Goal: Task Accomplishment & Management: Complete application form

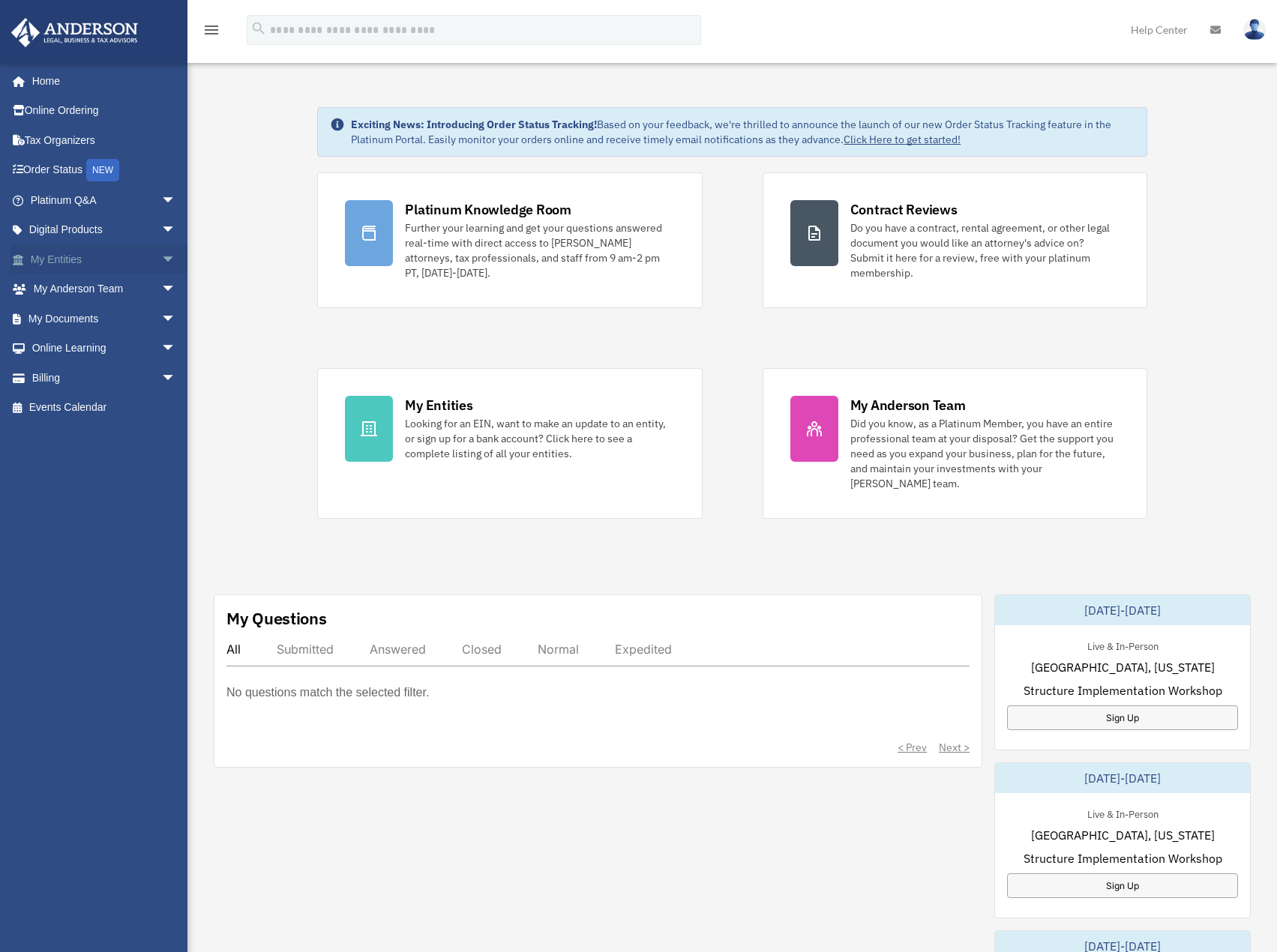
click at [161, 258] on span "arrow_drop_down" at bounding box center [176, 259] width 30 height 31
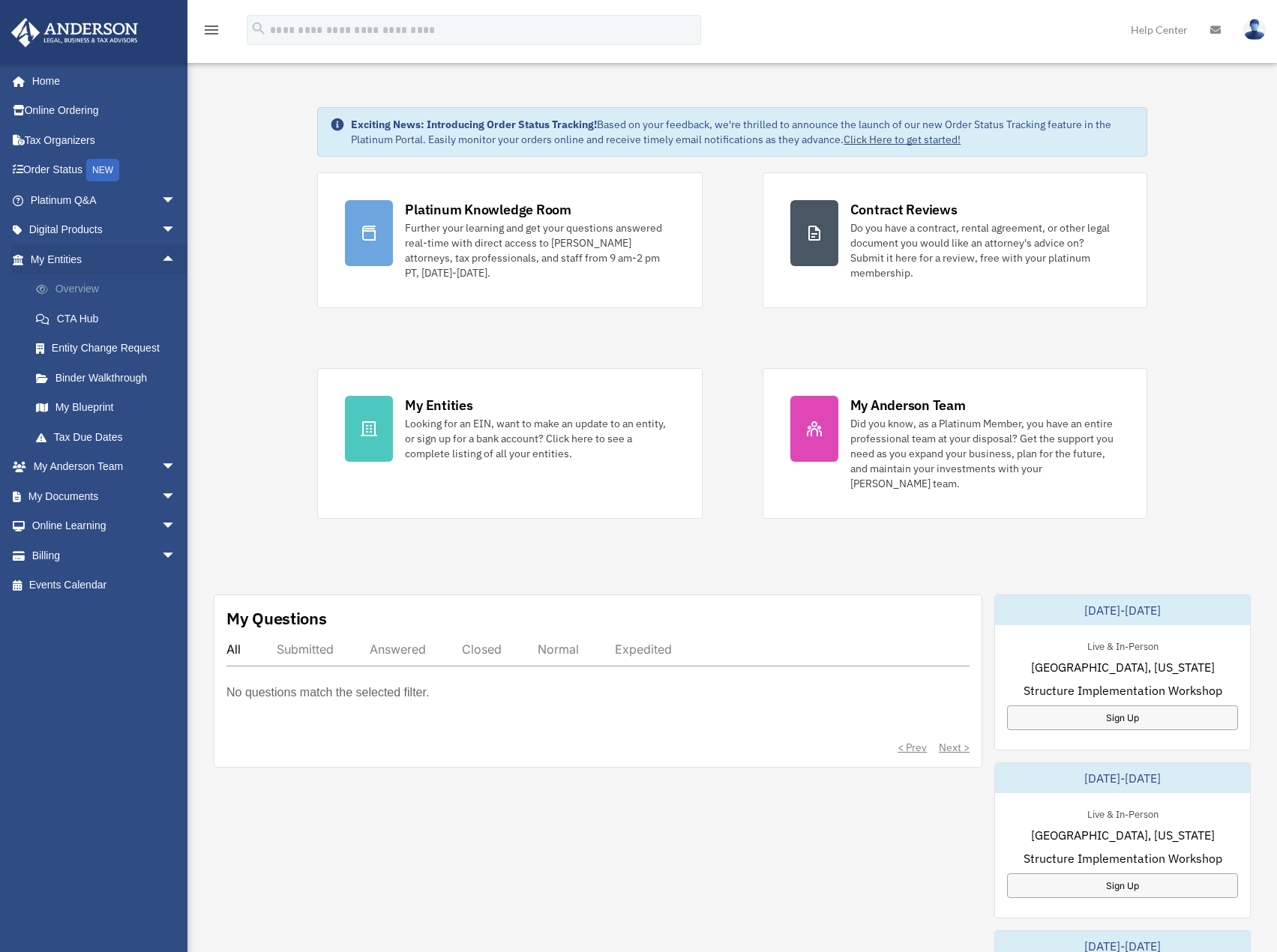
click at [91, 285] on link "Overview" at bounding box center [110, 289] width 178 height 30
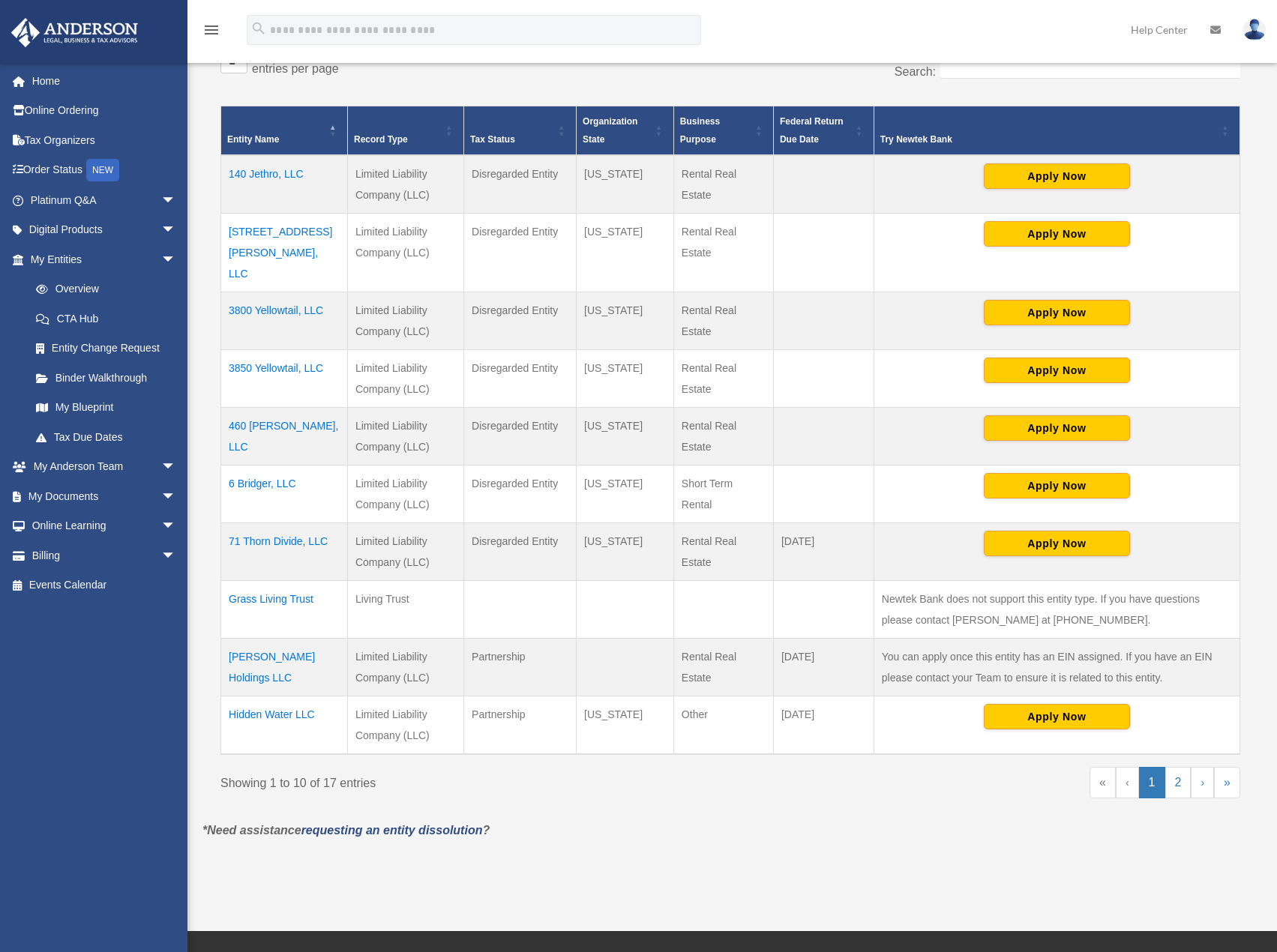
scroll to position [277, 0]
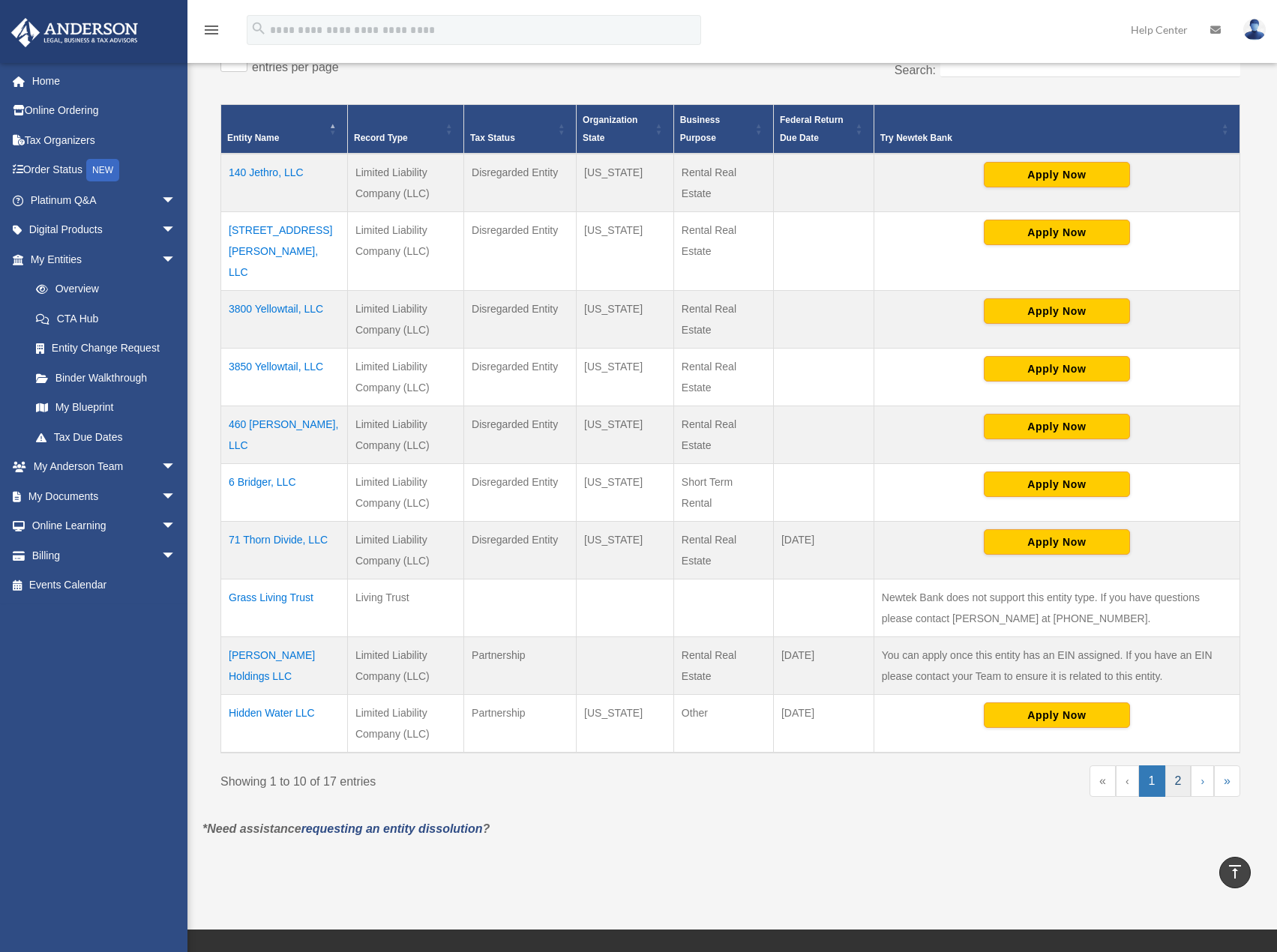
click at [1178, 765] on link "2" at bounding box center [1178, 781] width 26 height 32
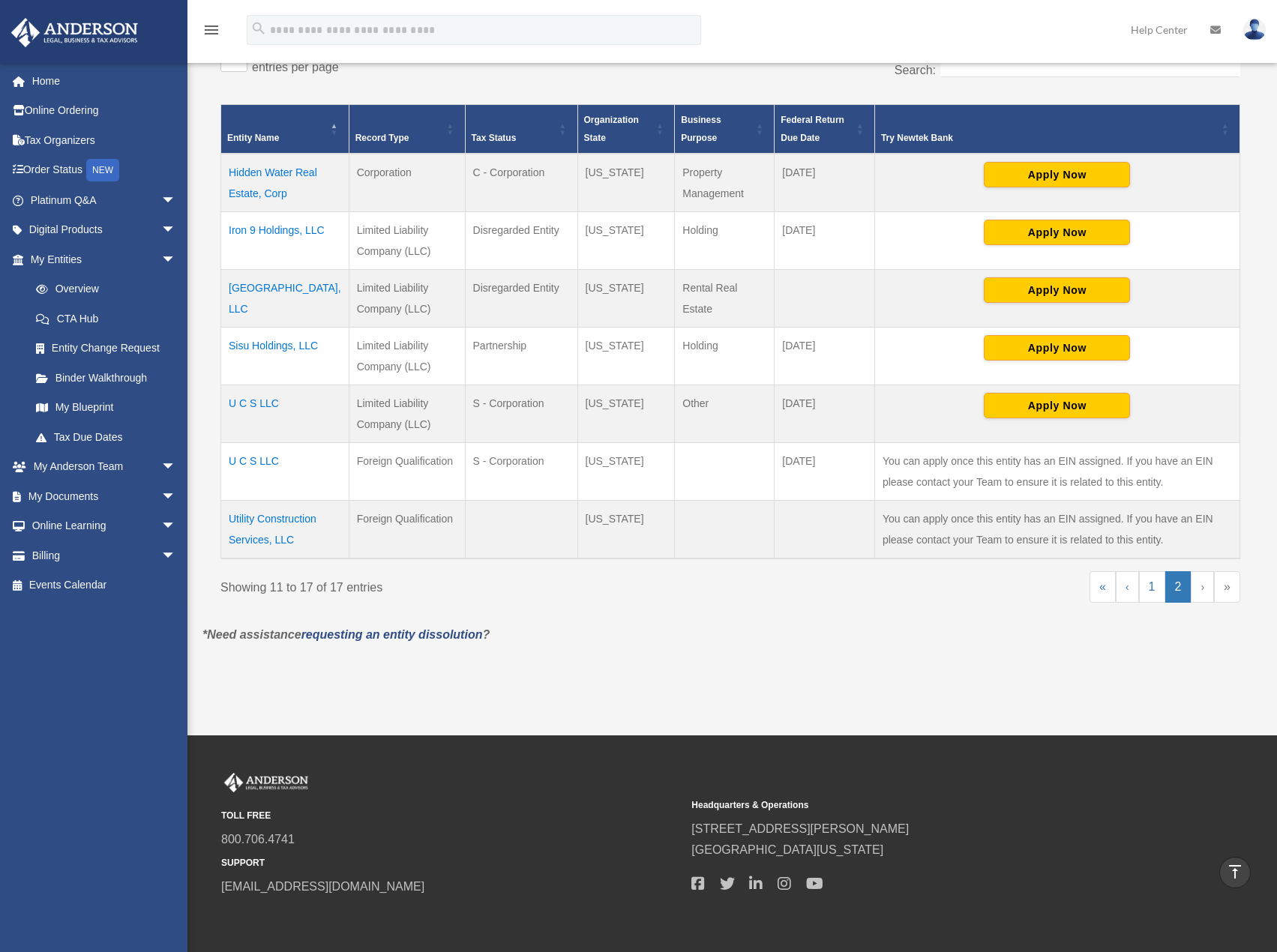
click at [276, 171] on td "Hidden Water Real Estate, Corp" at bounding box center [285, 183] width 128 height 58
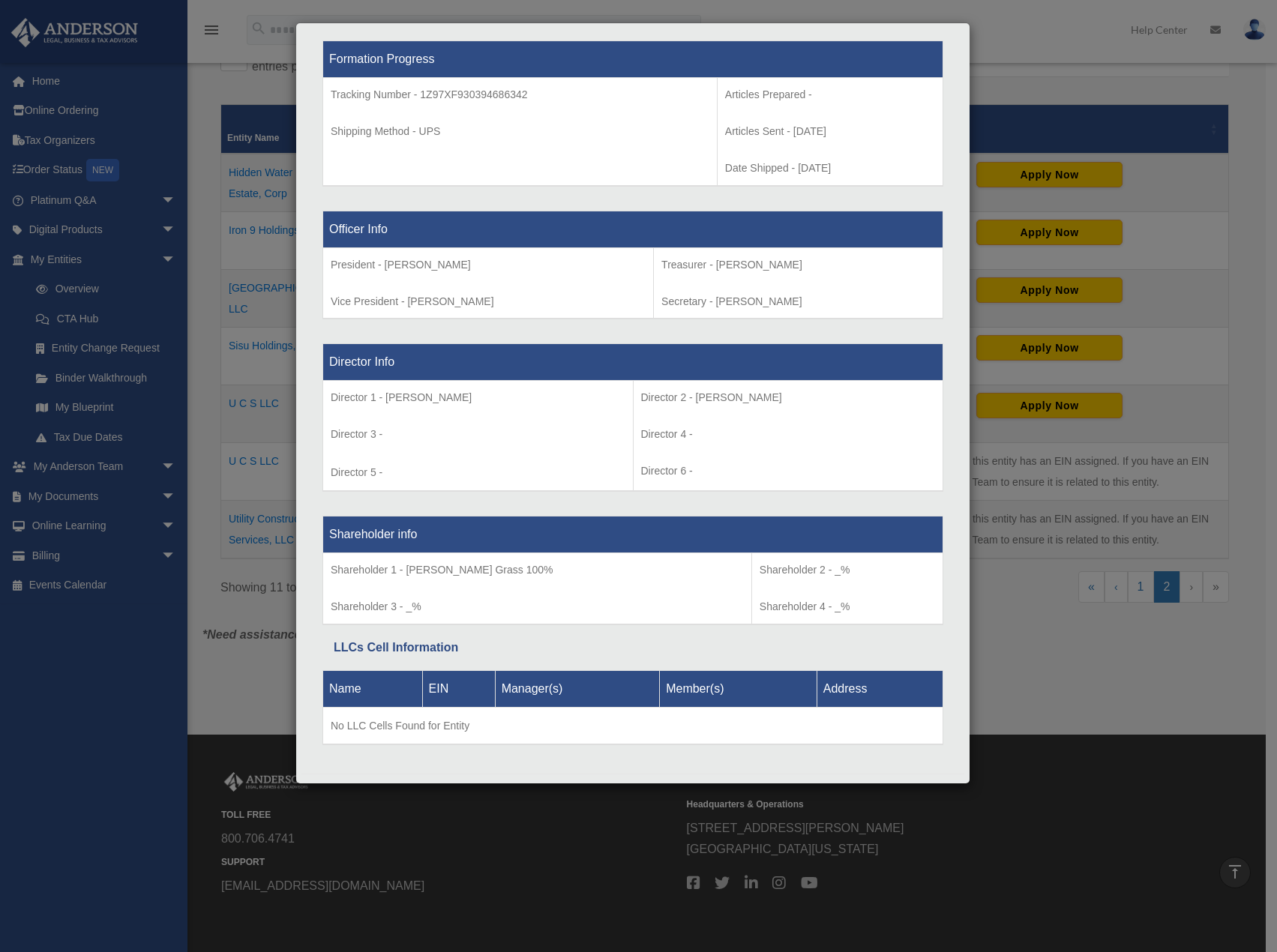
scroll to position [788, 0]
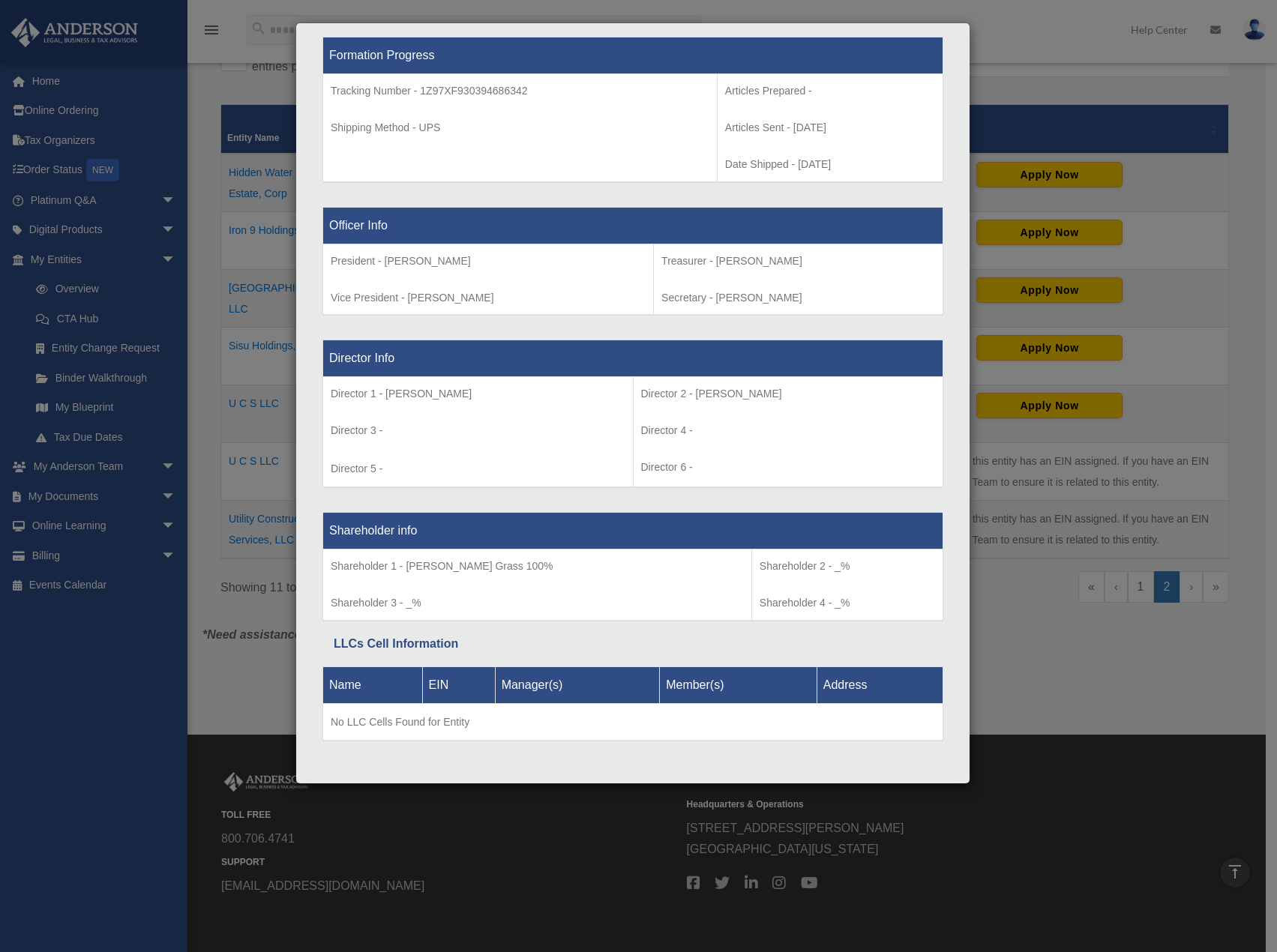
click at [1027, 78] on div "Details × Articles Sent Organizational Date" at bounding box center [638, 476] width 1277 height 952
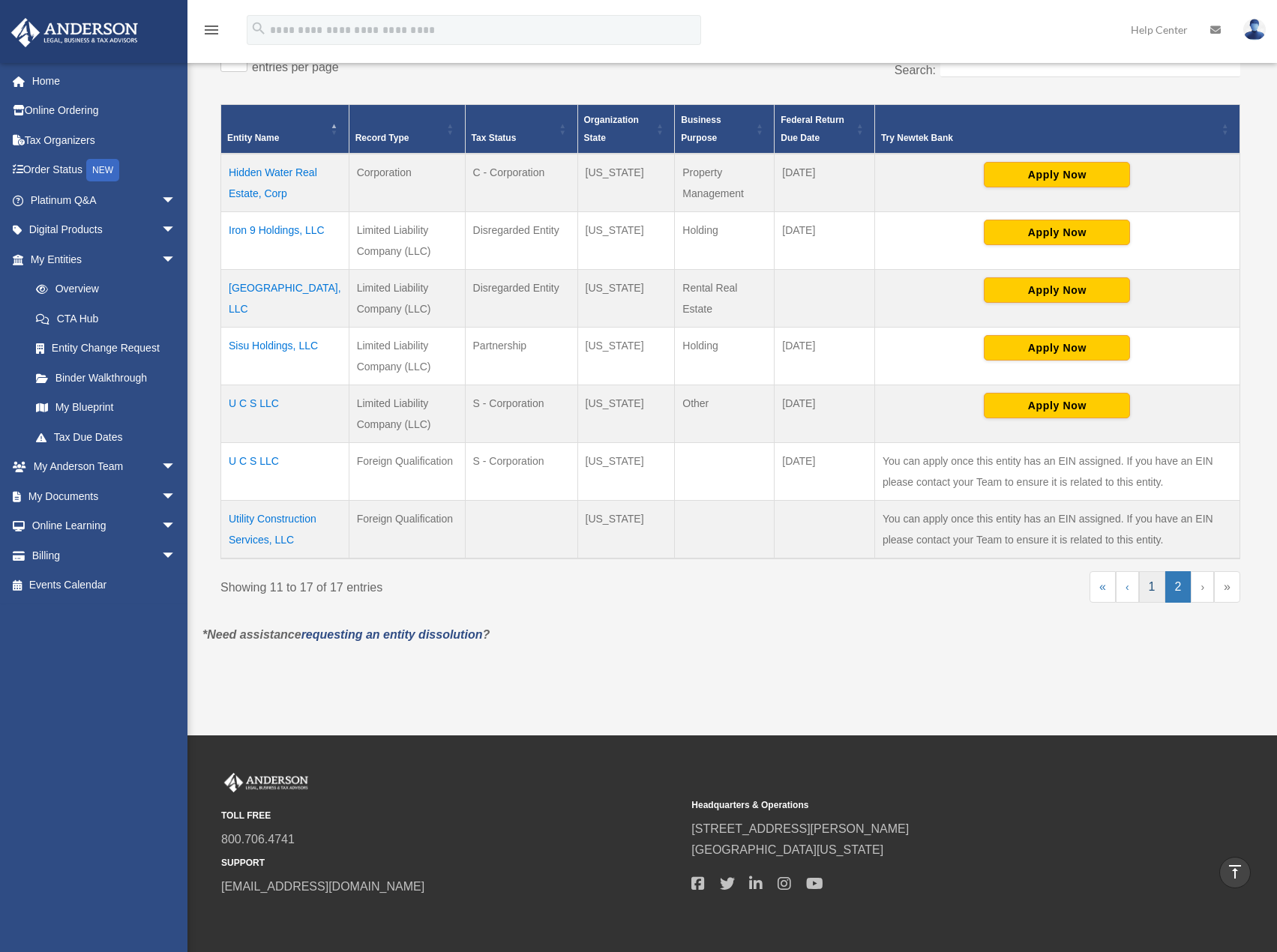
click at [1153, 590] on link "1" at bounding box center [1152, 587] width 26 height 32
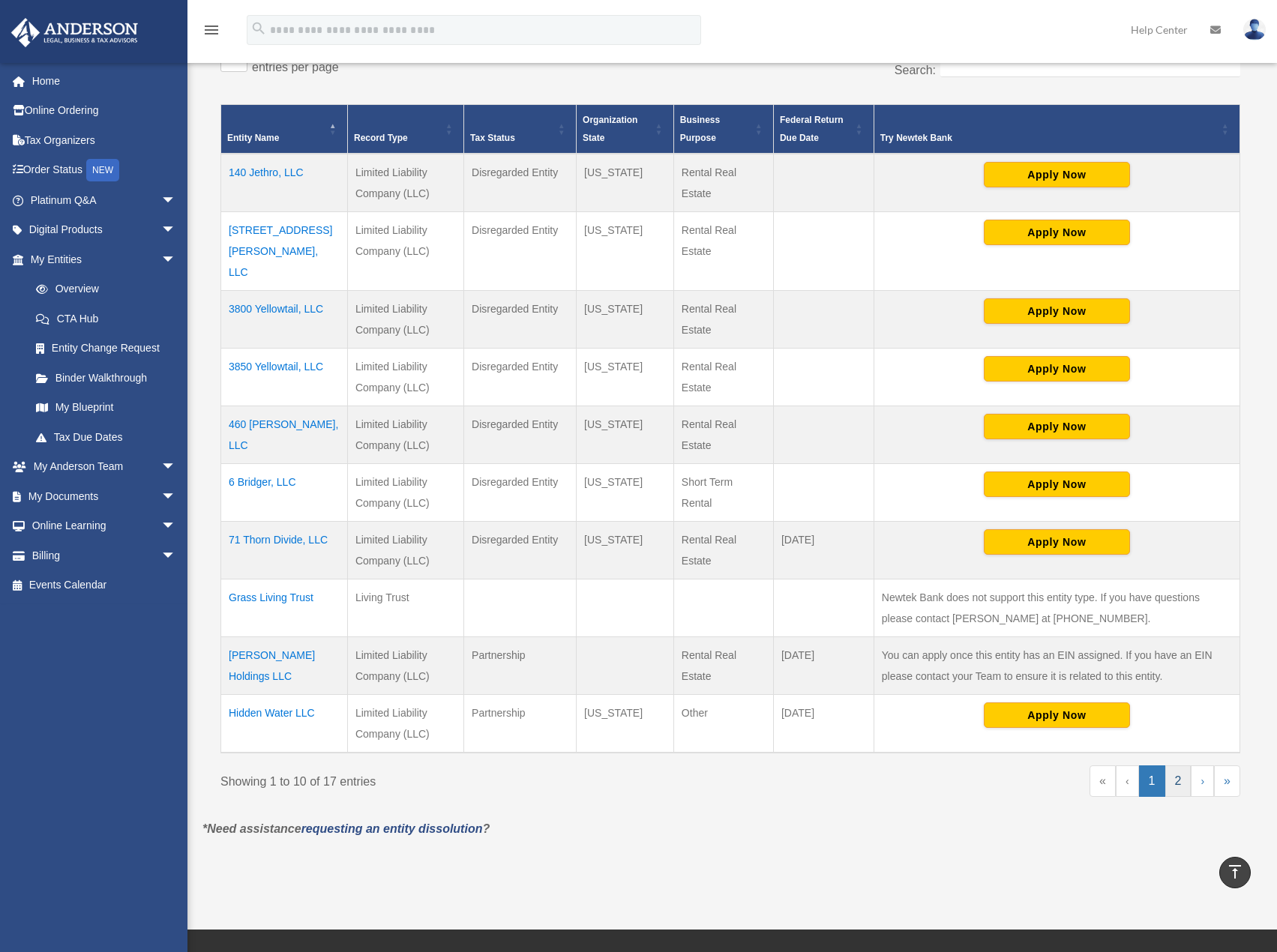
click at [1176, 765] on link "2" at bounding box center [1178, 781] width 26 height 32
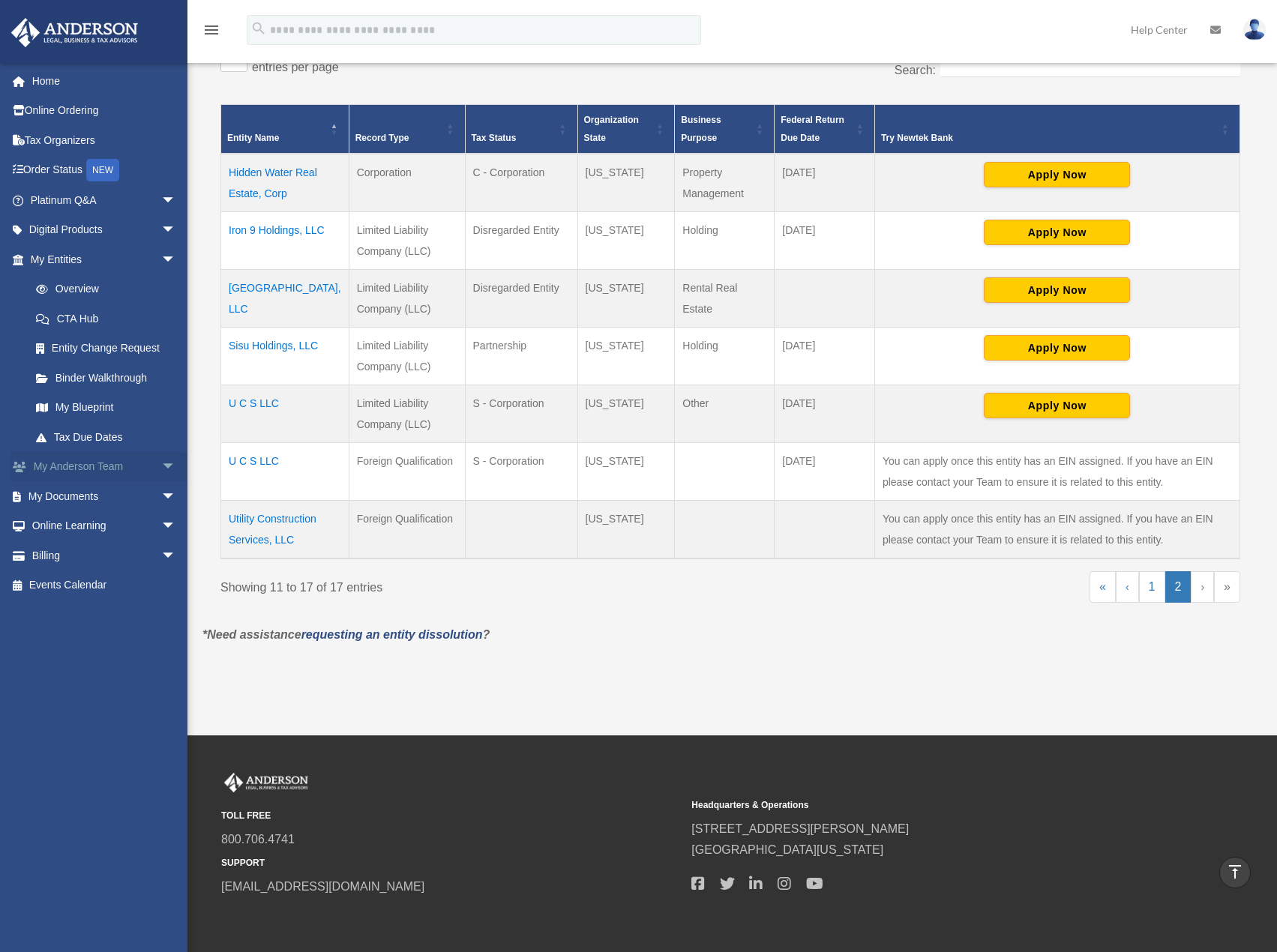
click at [104, 465] on link "My Anderson Team arrow_drop_down" at bounding box center [105, 467] width 188 height 30
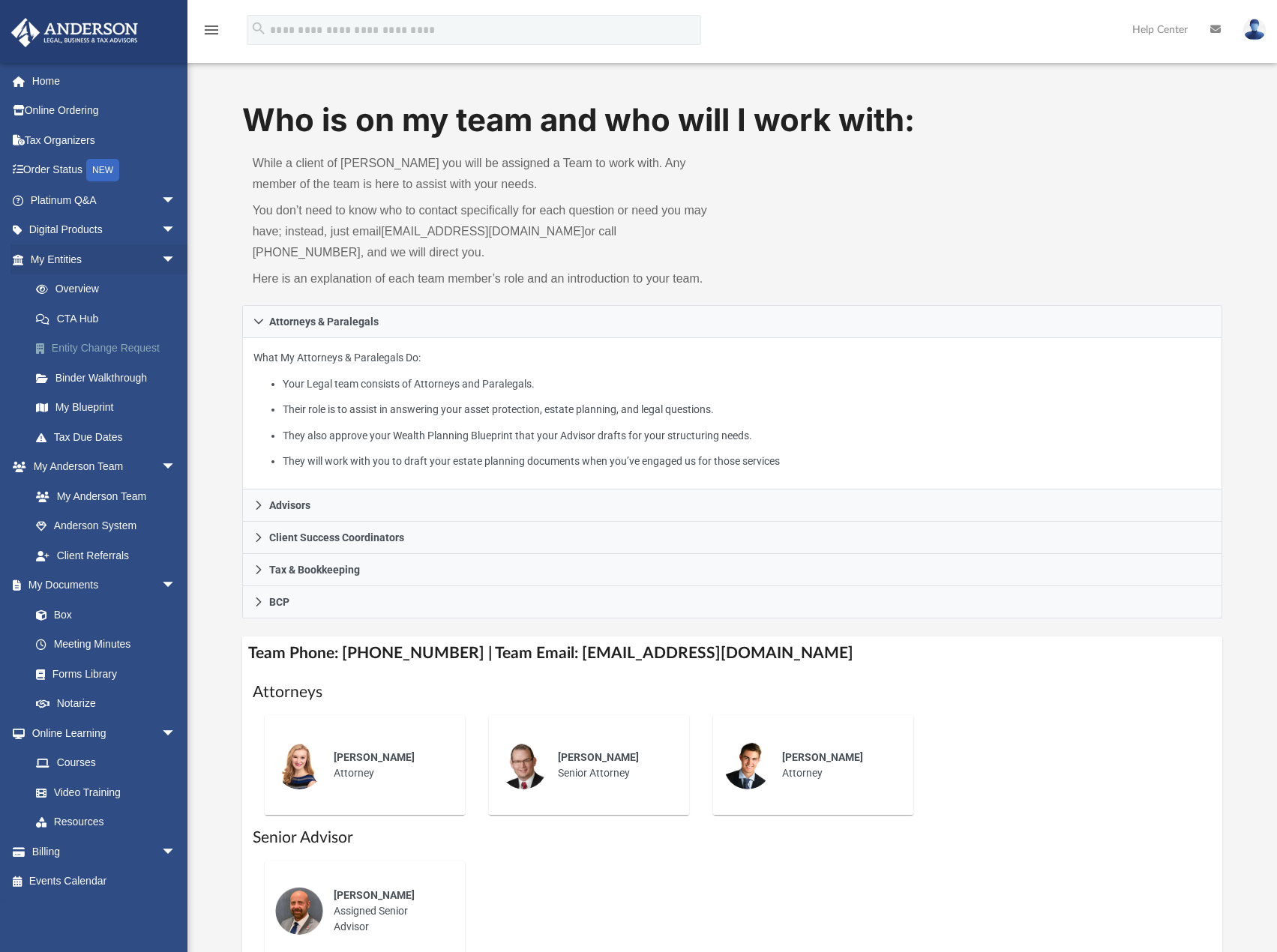
click at [112, 348] on link "Entity Change Request" at bounding box center [110, 348] width 178 height 30
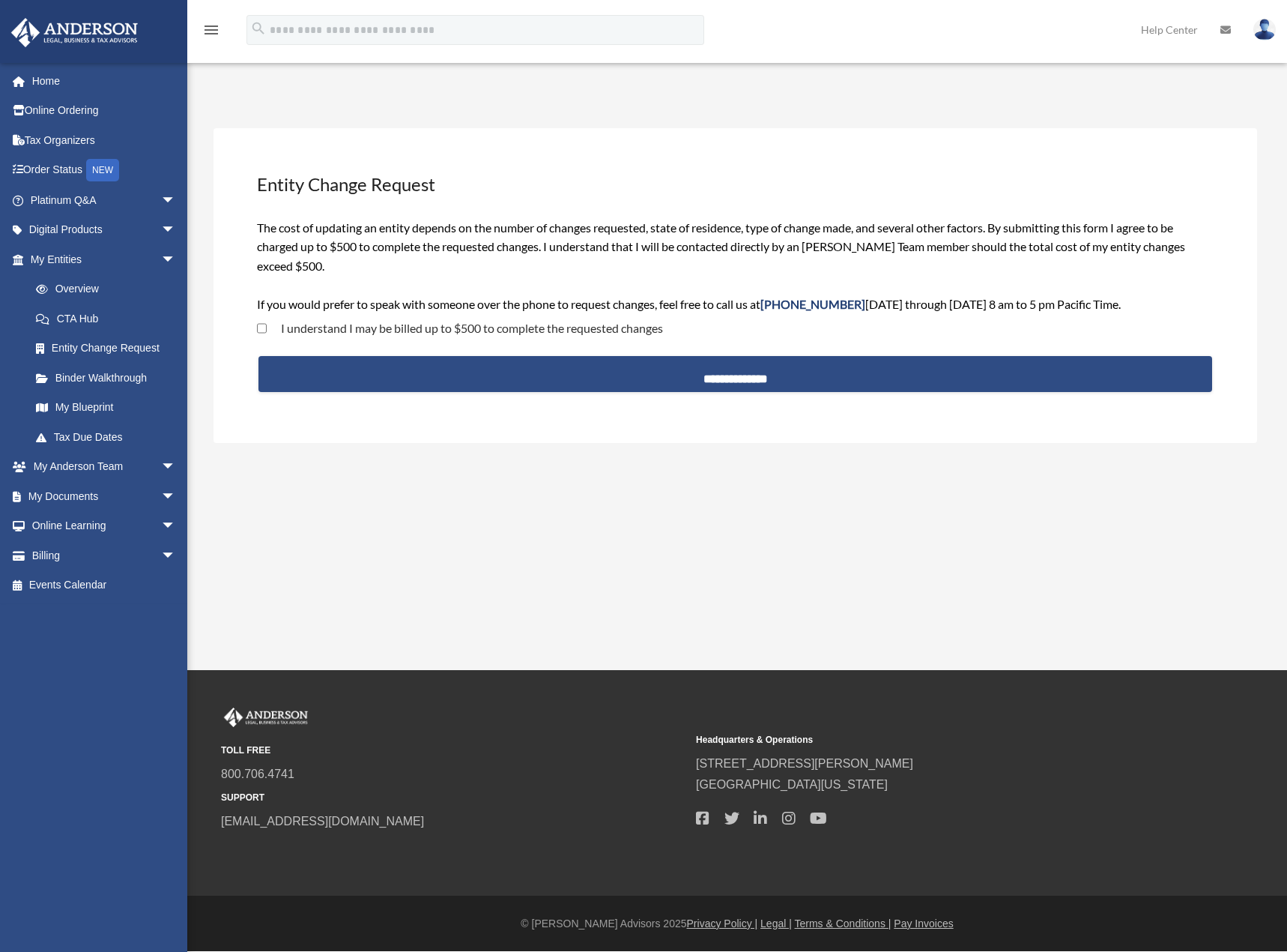
click at [401, 324] on label "I understand I may be billed up to $500 to complete the requested changes" at bounding box center [464, 329] width 396 height 12
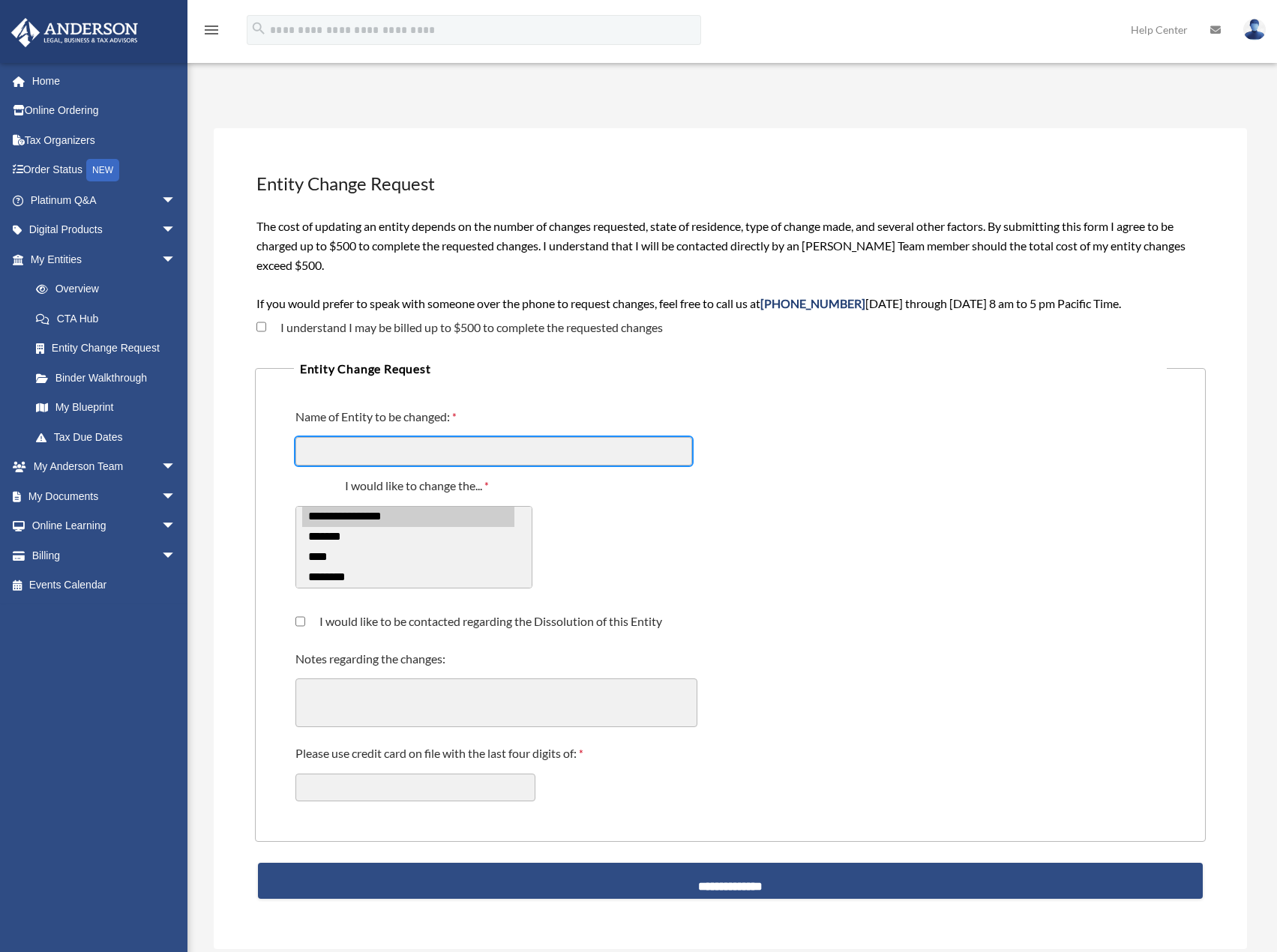
click at [420, 457] on input "Name of Entity to be changed:" at bounding box center [493, 451] width 397 height 28
click at [409, 449] on input "Name of Entity to be changed:" at bounding box center [493, 451] width 397 height 28
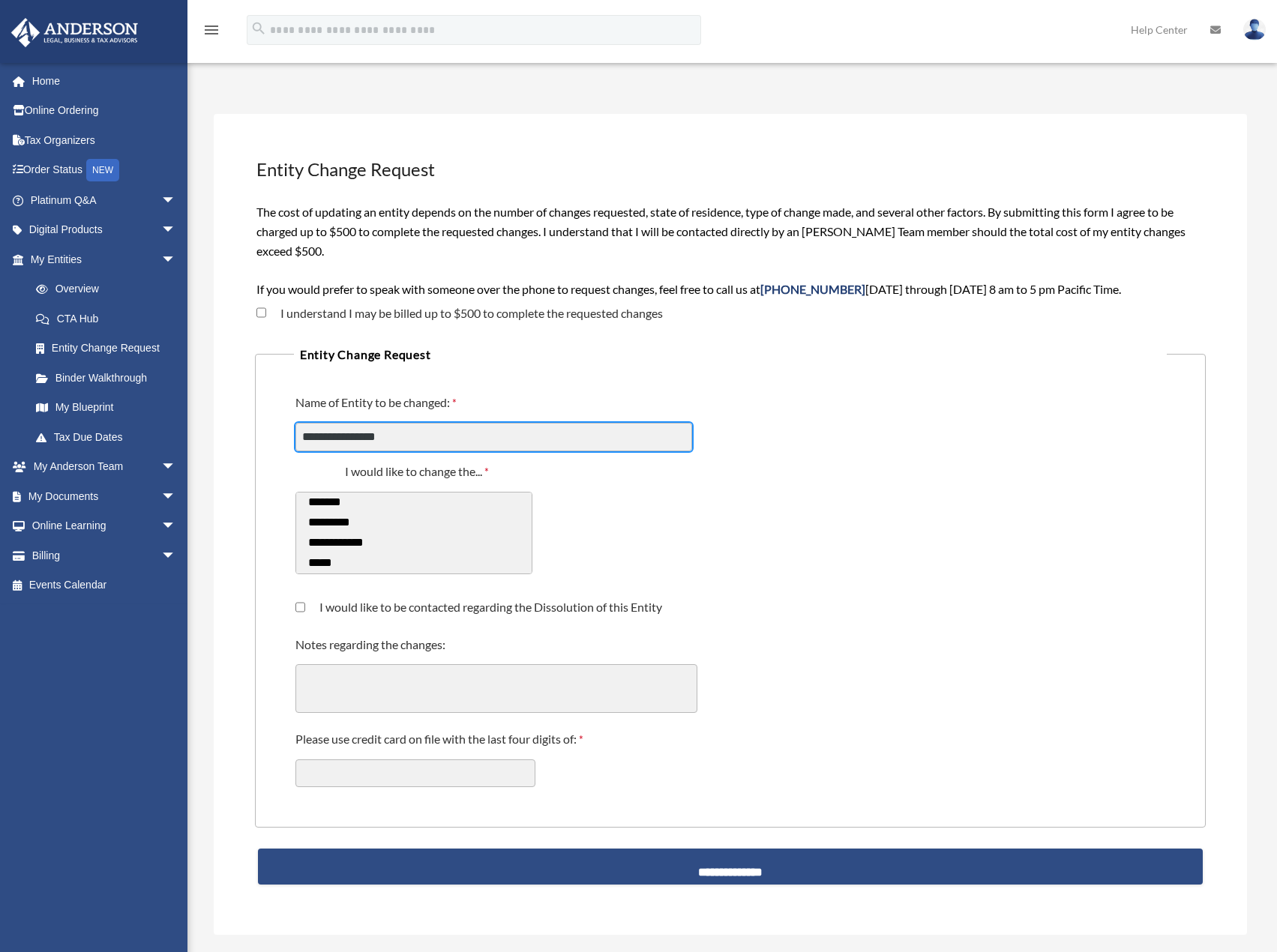
scroll to position [81, 0]
type input "**********"
select select "*****"
click at [353, 504] on option "*******" at bounding box center [408, 502] width 212 height 20
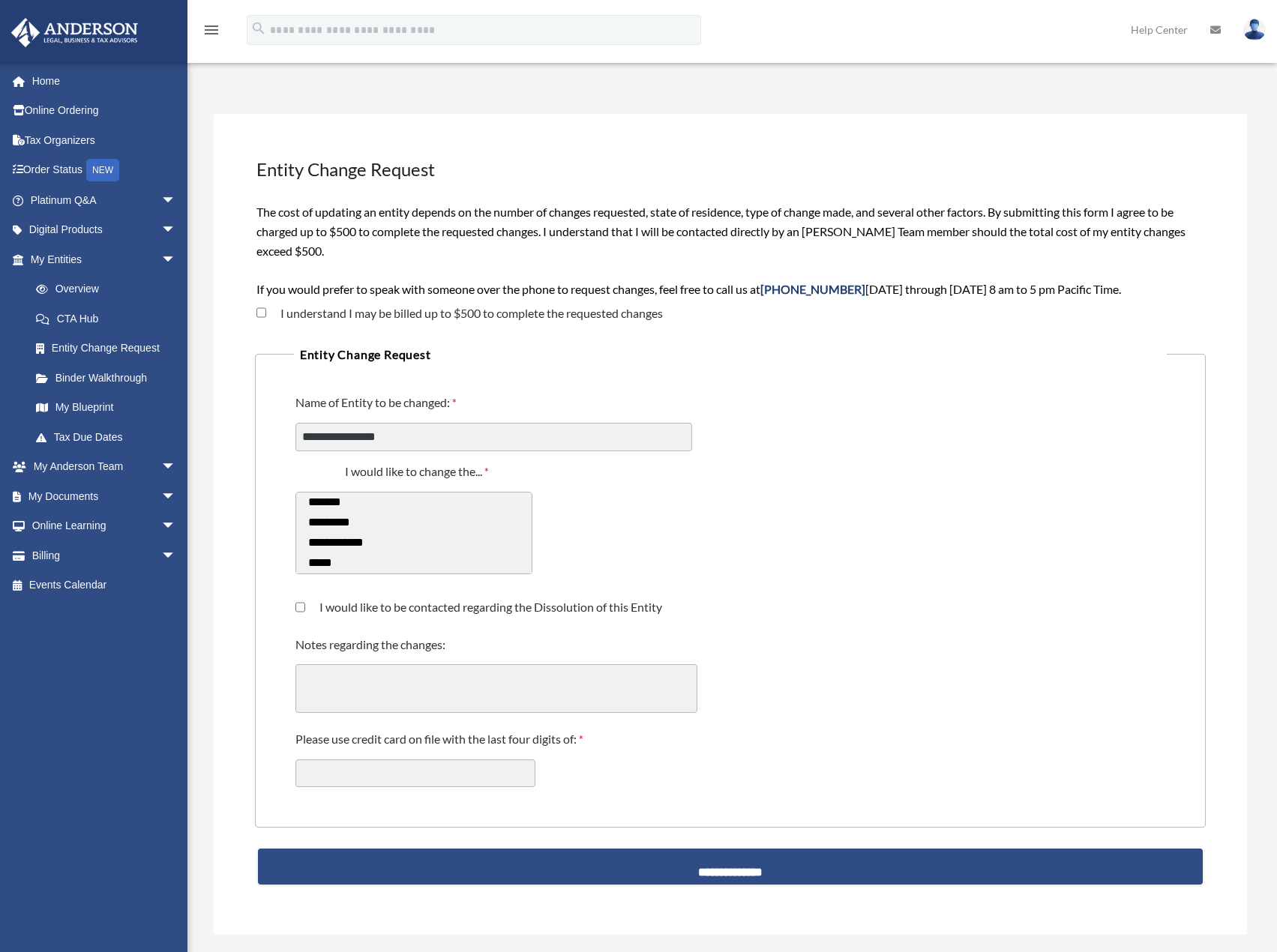
click at [639, 551] on div "**********" at bounding box center [730, 523] width 872 height 142
click at [369, 500] on option "*******" at bounding box center [408, 502] width 212 height 20
click at [449, 673] on textarea "Notes regarding the changes:" at bounding box center [496, 687] width 402 height 48
drag, startPoint x: 570, startPoint y: 680, endPoint x: 266, endPoint y: 688, distance: 304.1
click at [266, 688] on fieldset "**********" at bounding box center [730, 585] width 951 height 483
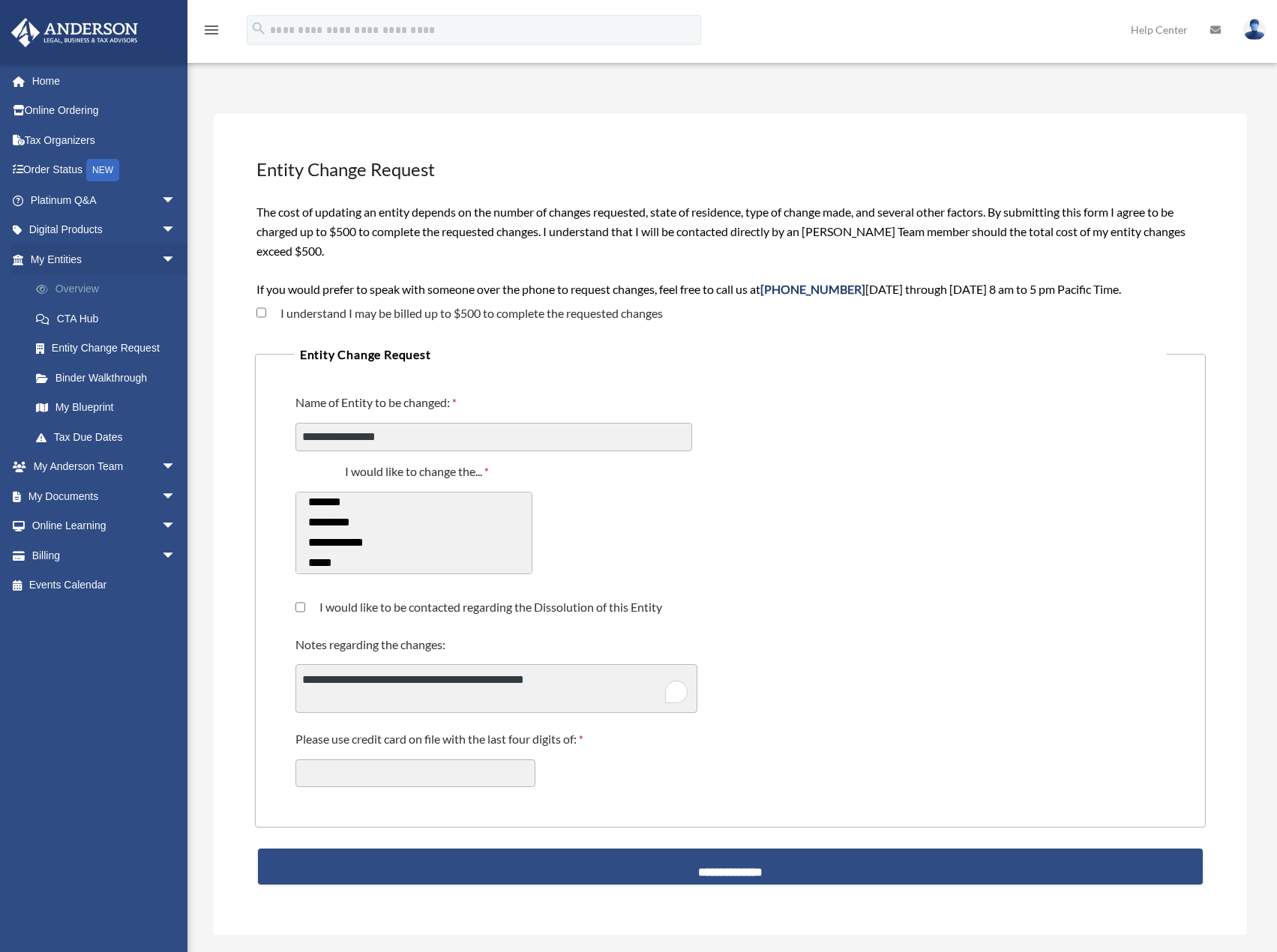
type textarea "**********"
click at [84, 287] on link "Overview" at bounding box center [110, 289] width 178 height 30
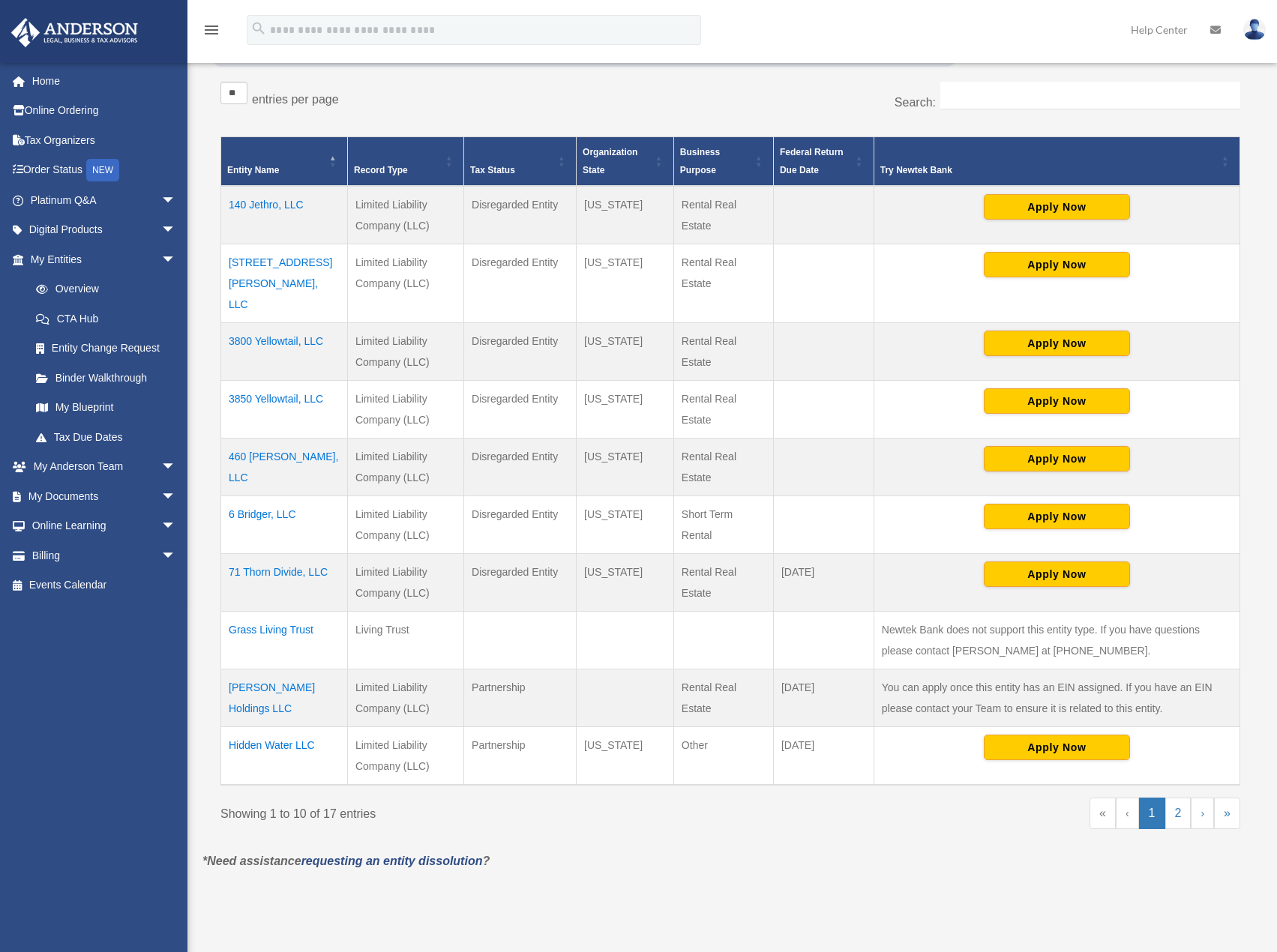
scroll to position [246, 0]
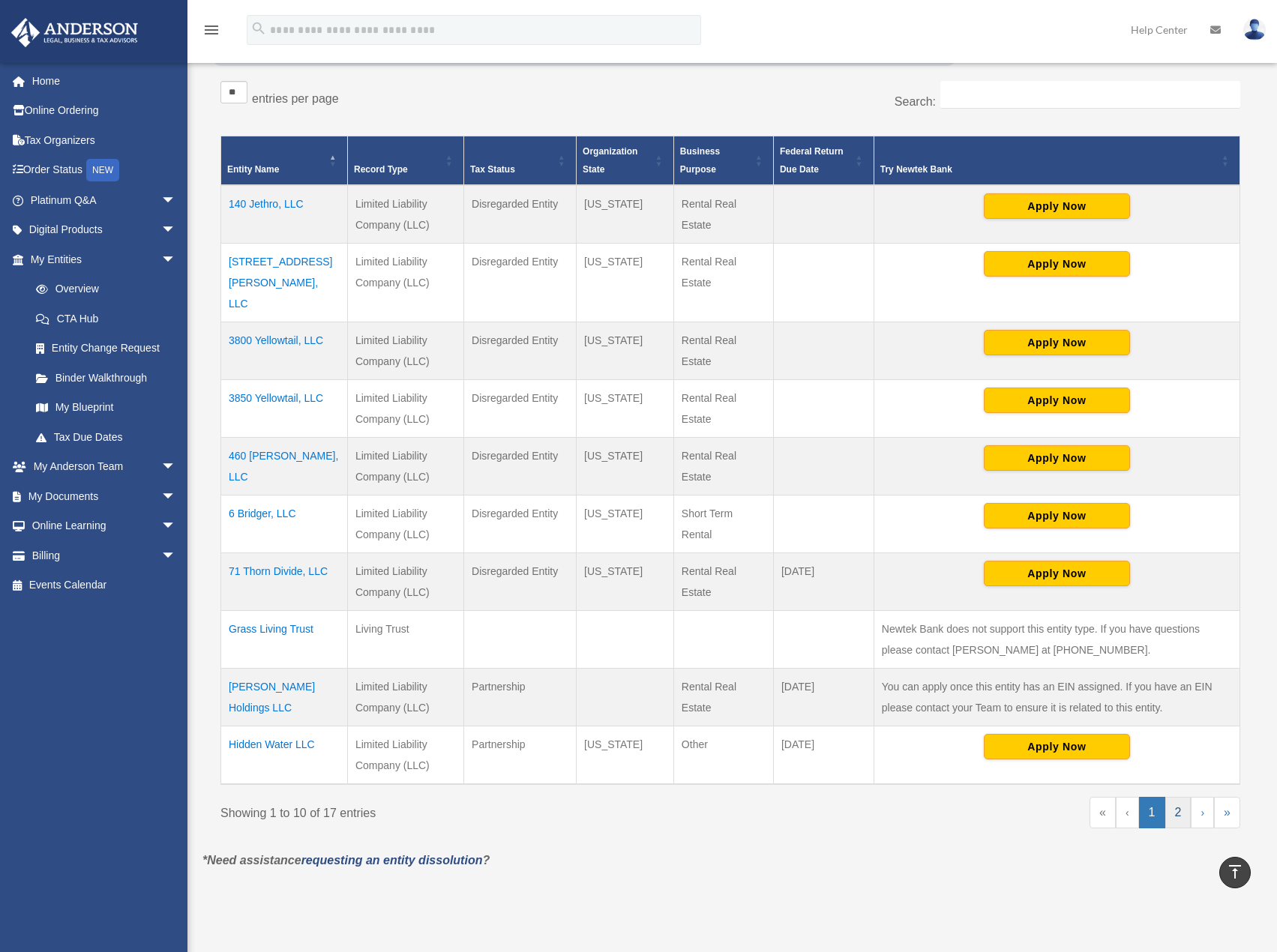
click at [1178, 796] on link "2" at bounding box center [1178, 812] width 26 height 32
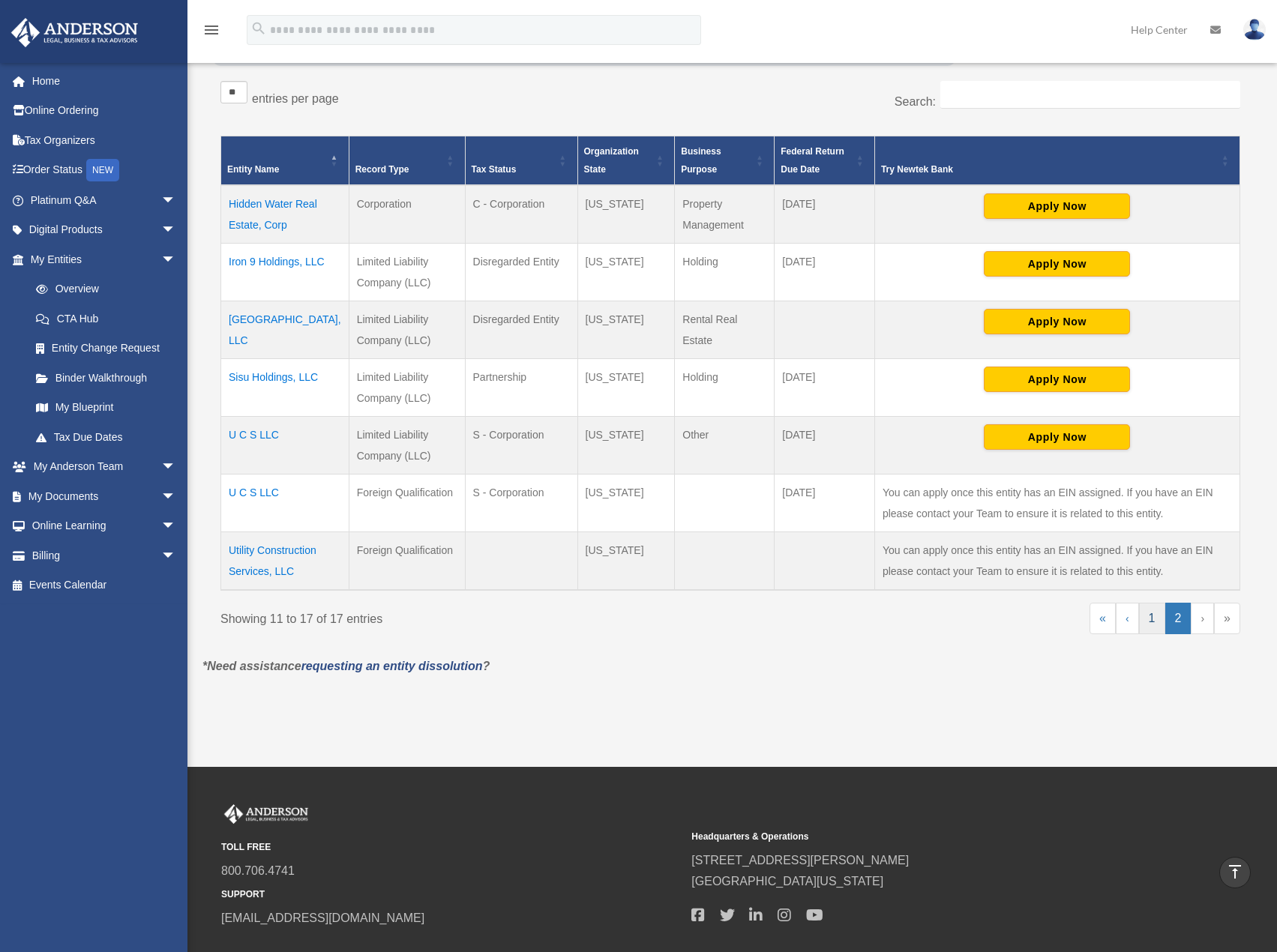
click at [1152, 619] on link "1" at bounding box center [1152, 618] width 26 height 32
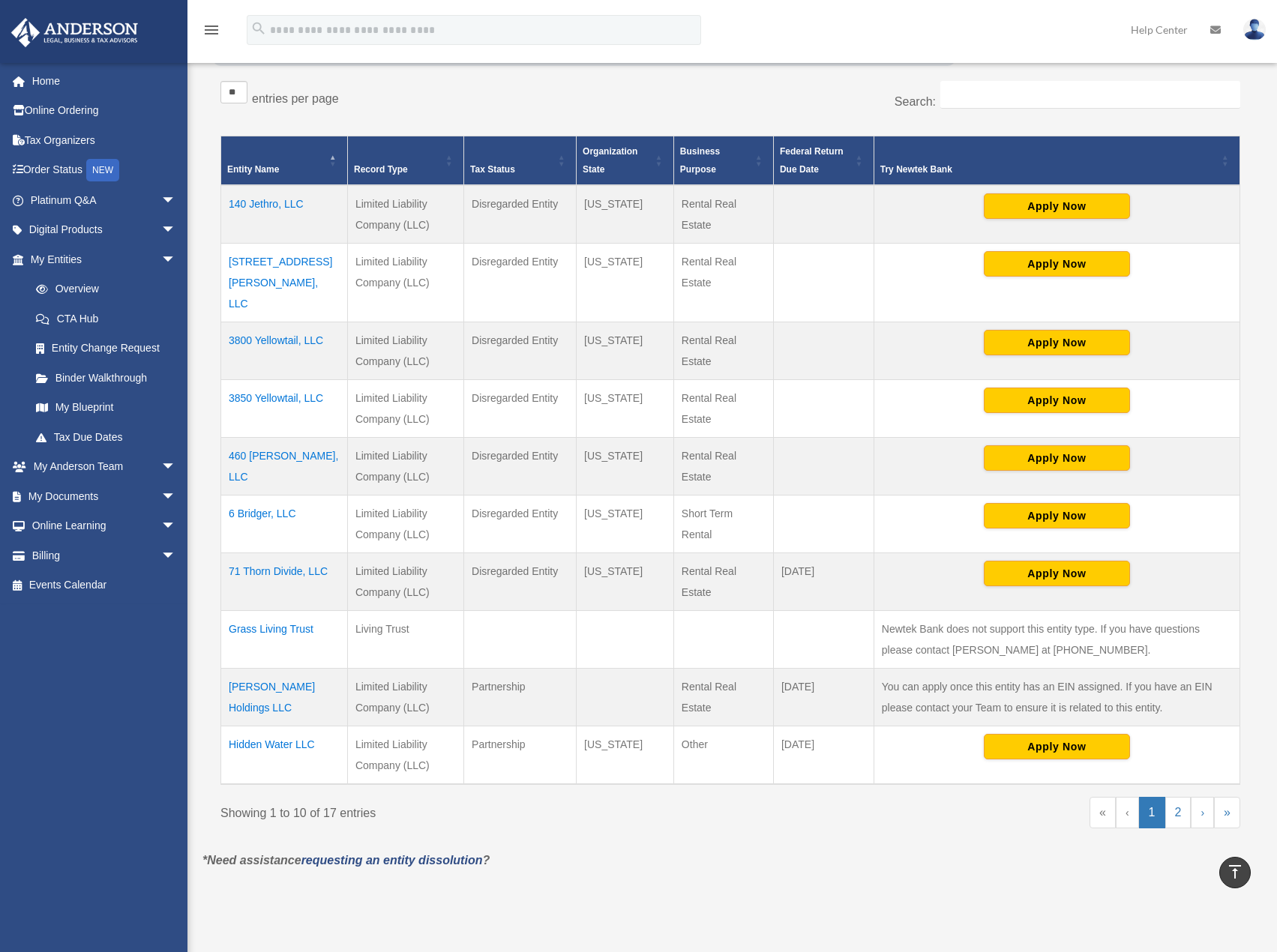
click at [296, 726] on td "Hidden Water LLC" at bounding box center [284, 755] width 127 height 58
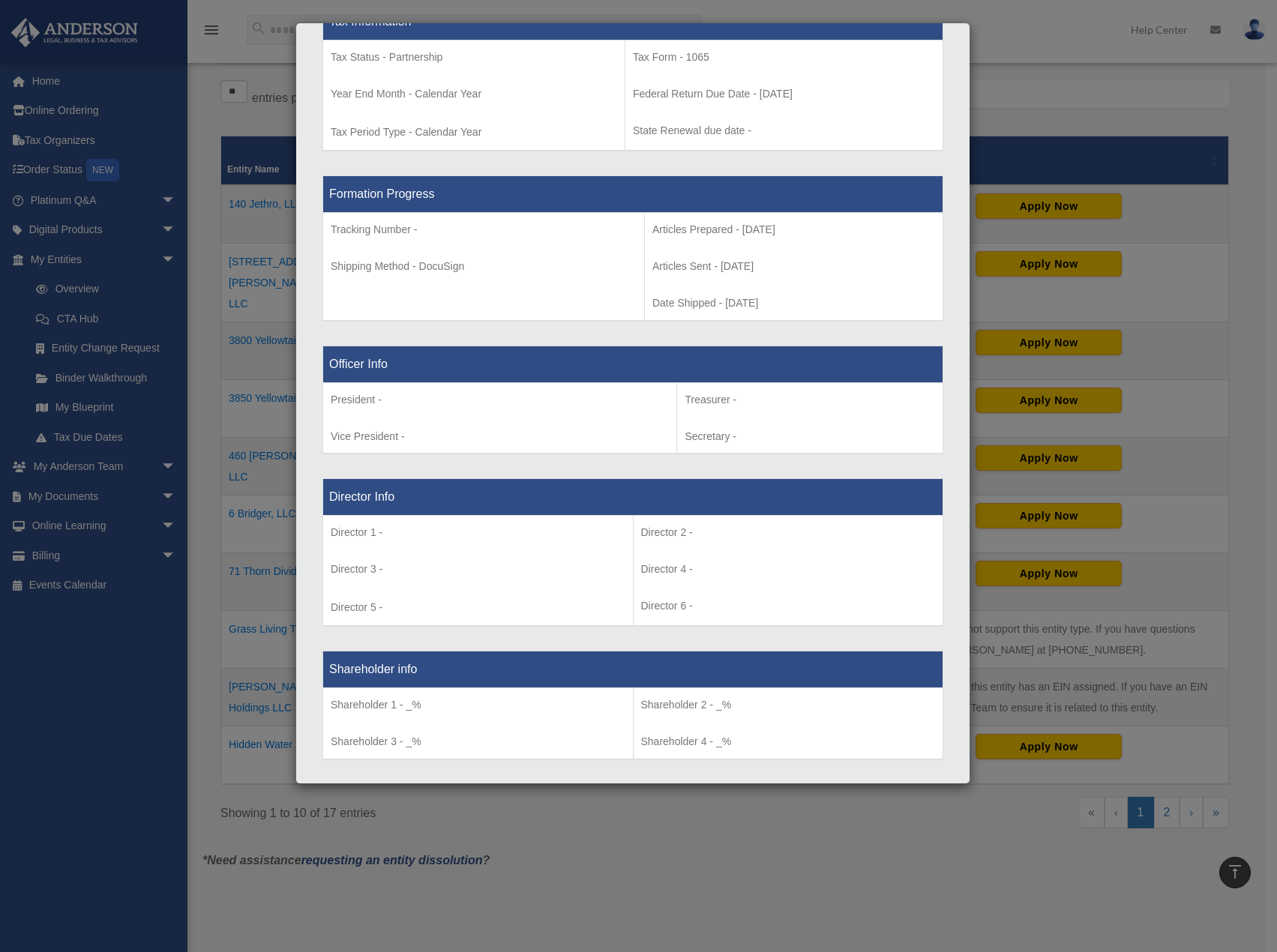
scroll to position [647, 0]
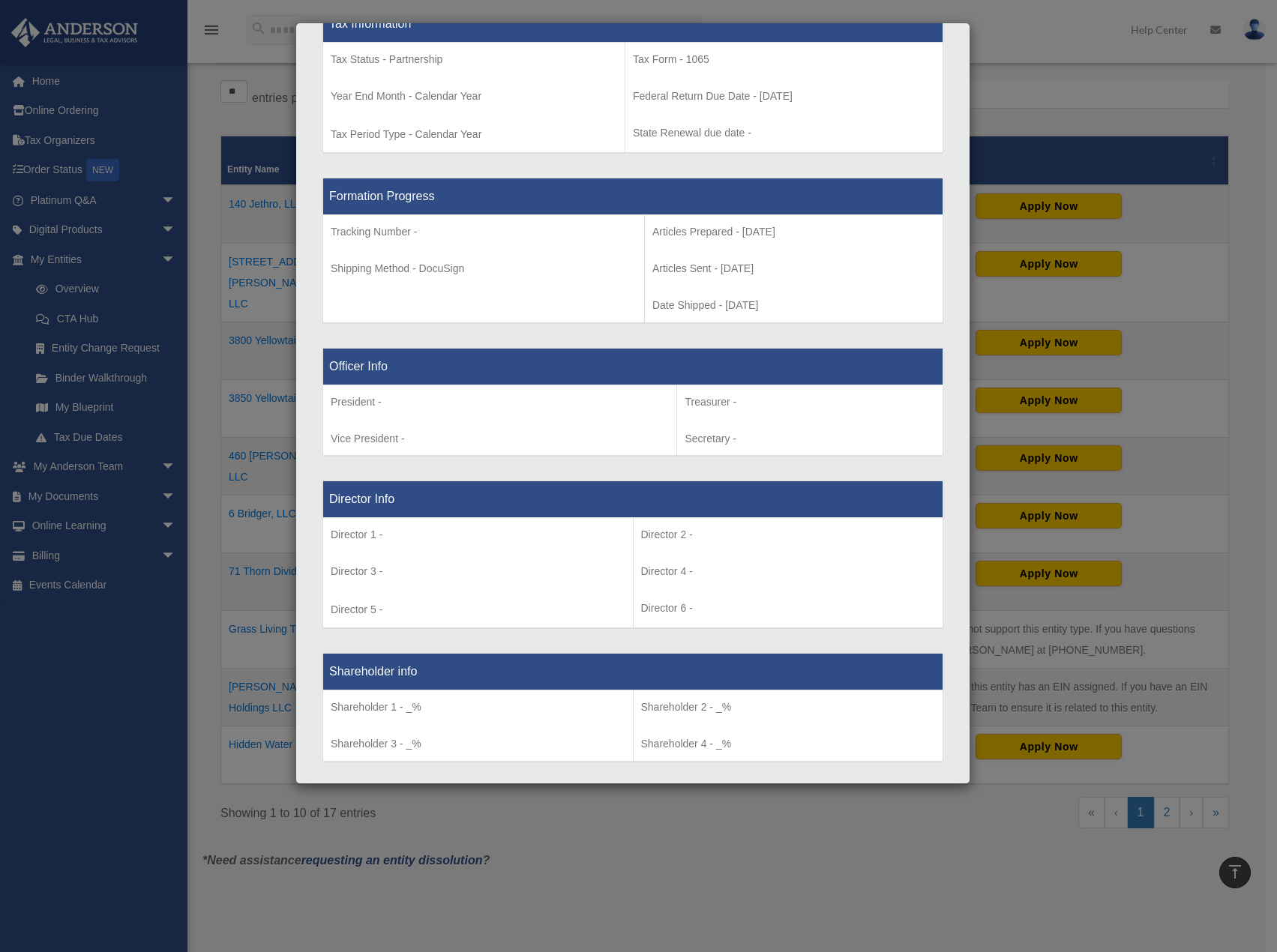
click at [1059, 91] on div "Details × Articles Sent Organizational Date" at bounding box center [638, 476] width 1277 height 952
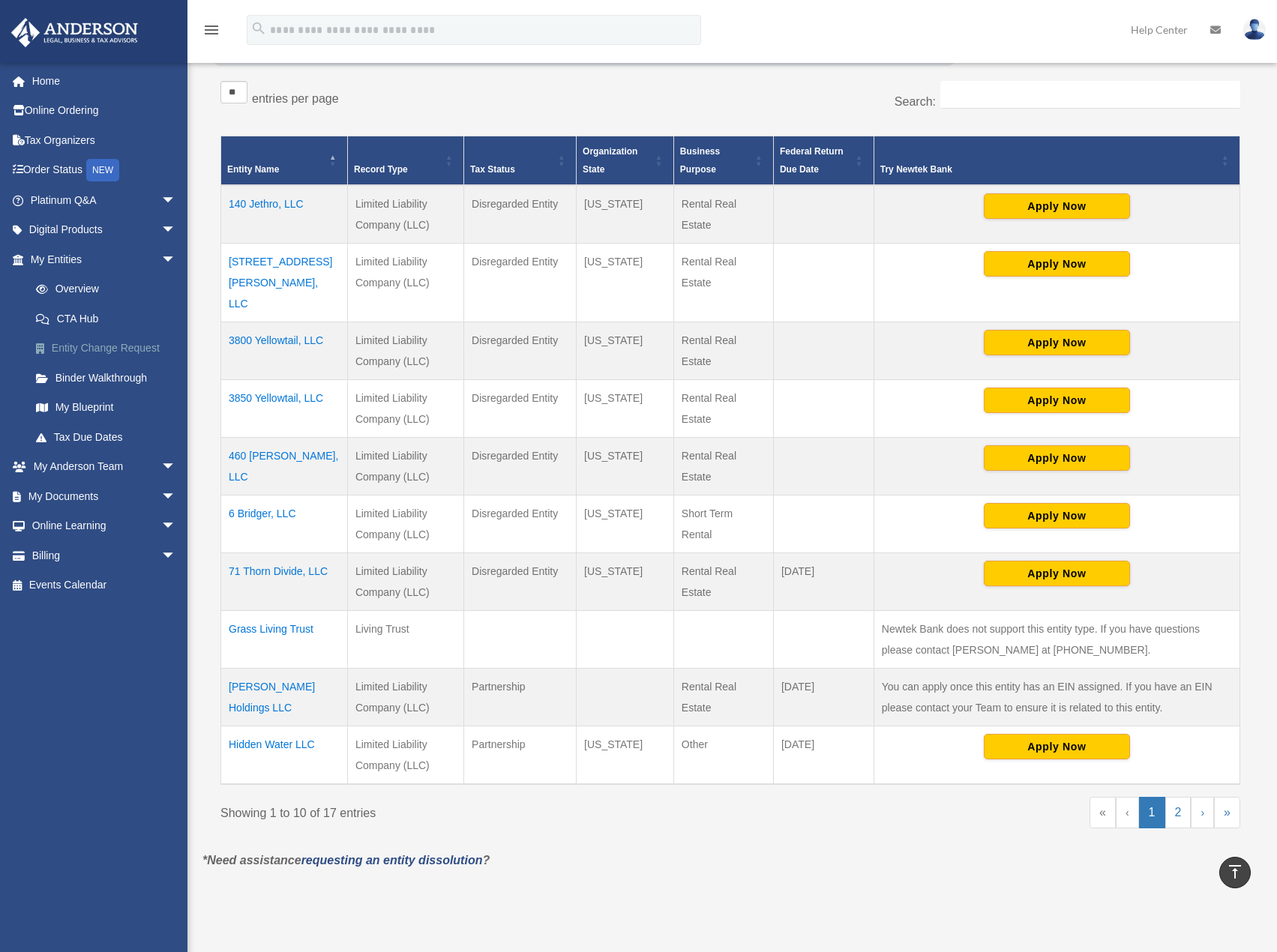
click at [104, 344] on link "Entity Change Request" at bounding box center [110, 348] width 178 height 30
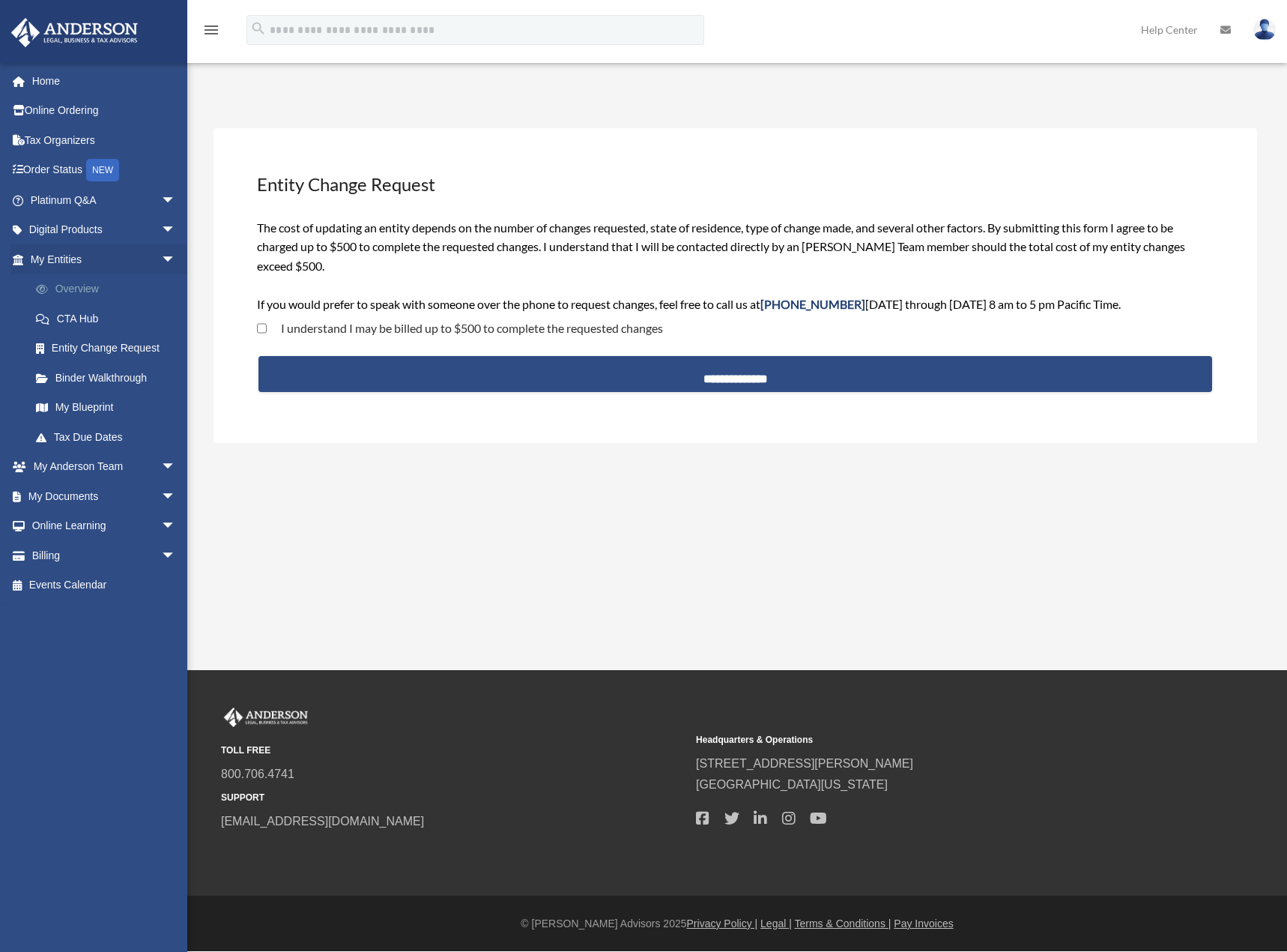
click at [78, 288] on link "Overview" at bounding box center [110, 289] width 178 height 30
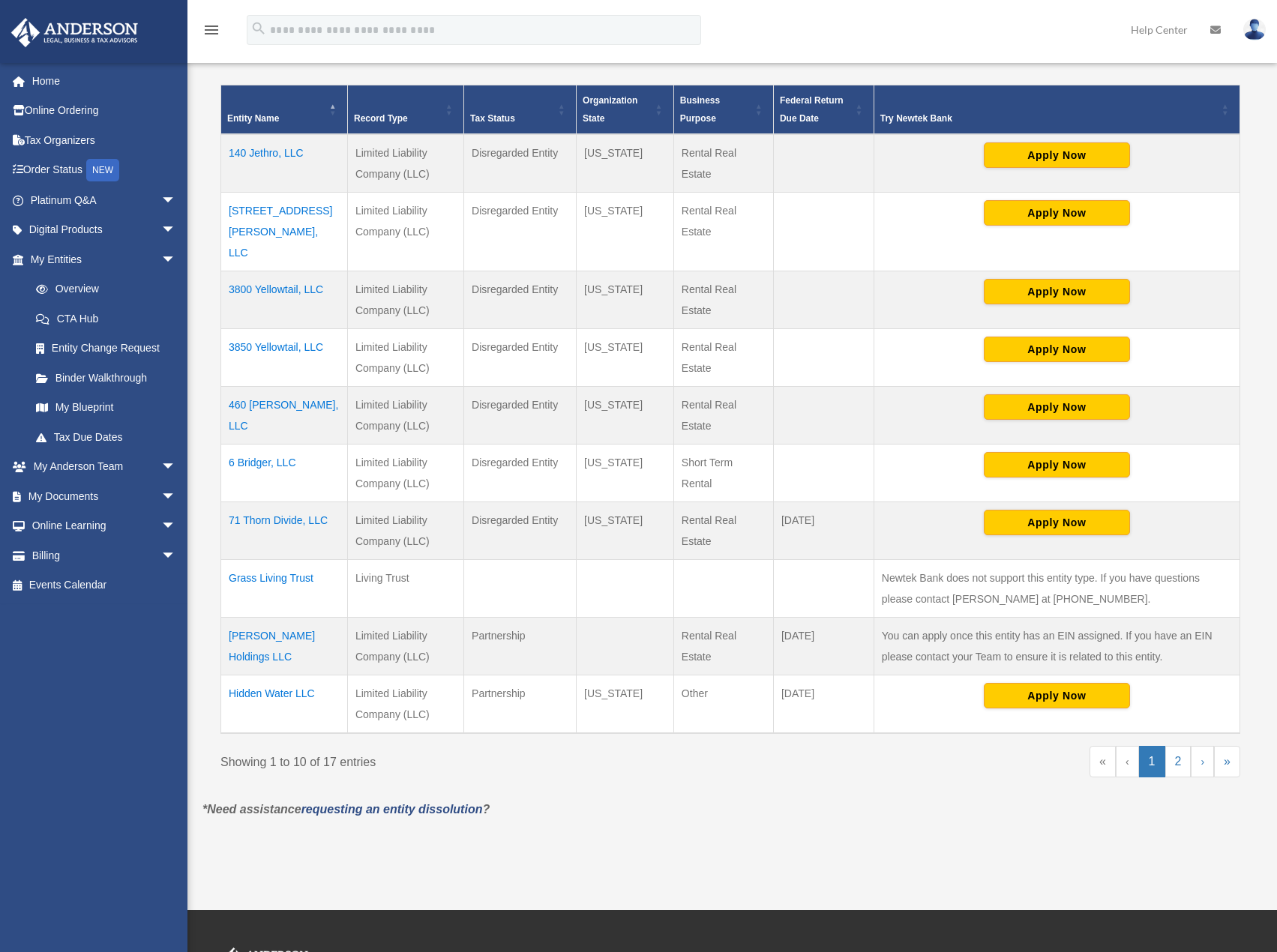
scroll to position [299, 0]
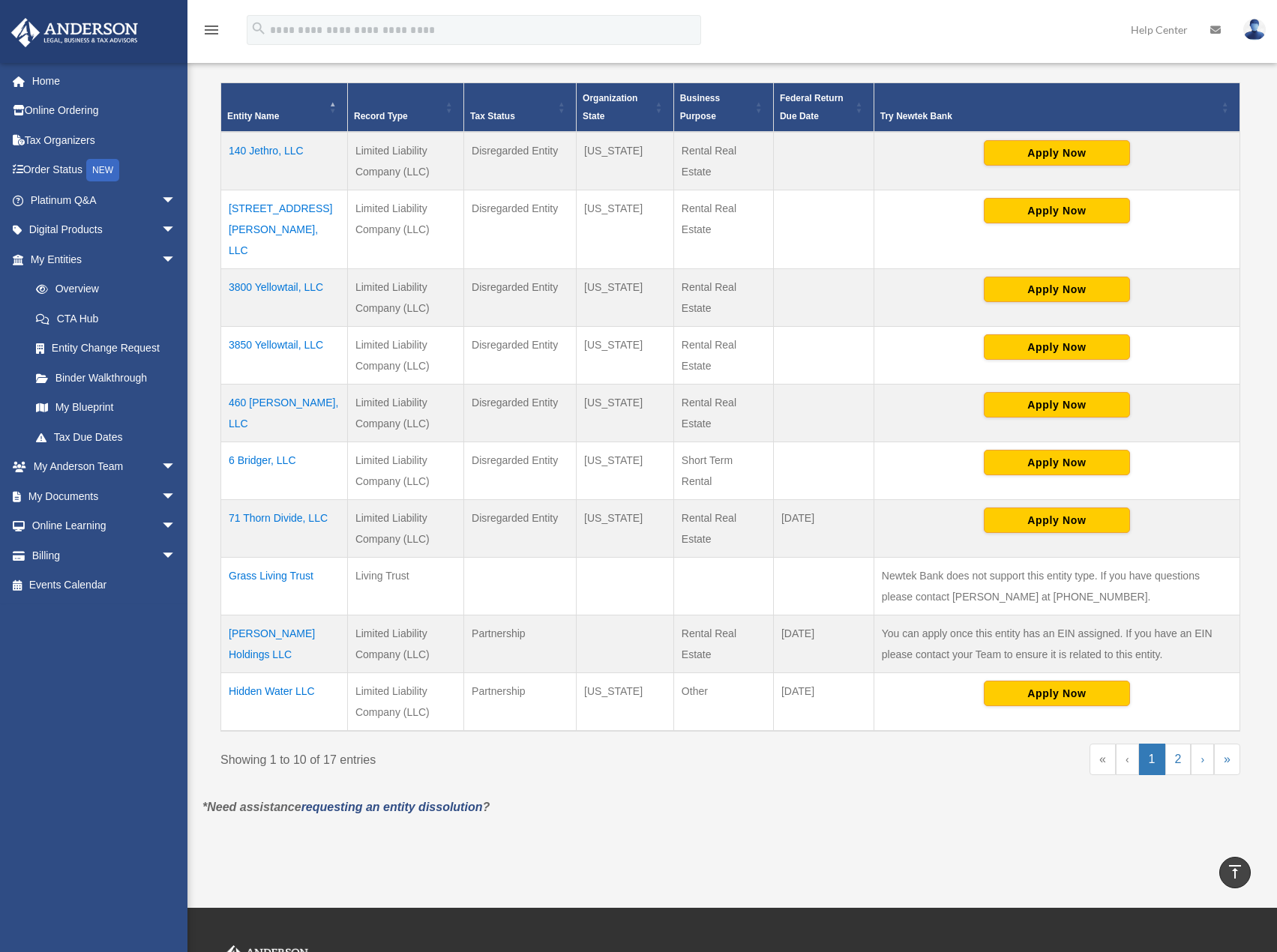
click at [285, 672] on td "Hidden Water LLC" at bounding box center [284, 701] width 127 height 58
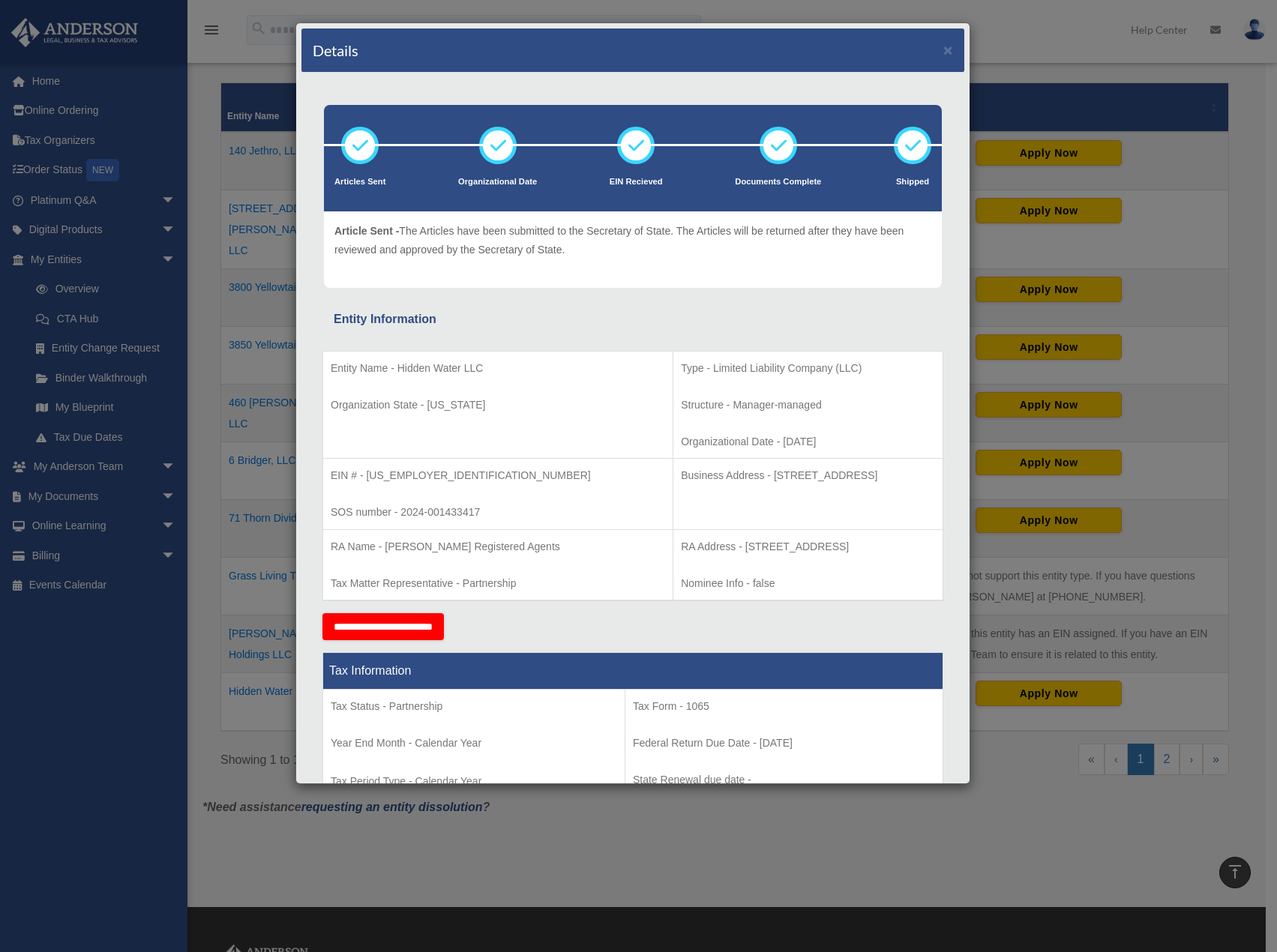
scroll to position [0, 0]
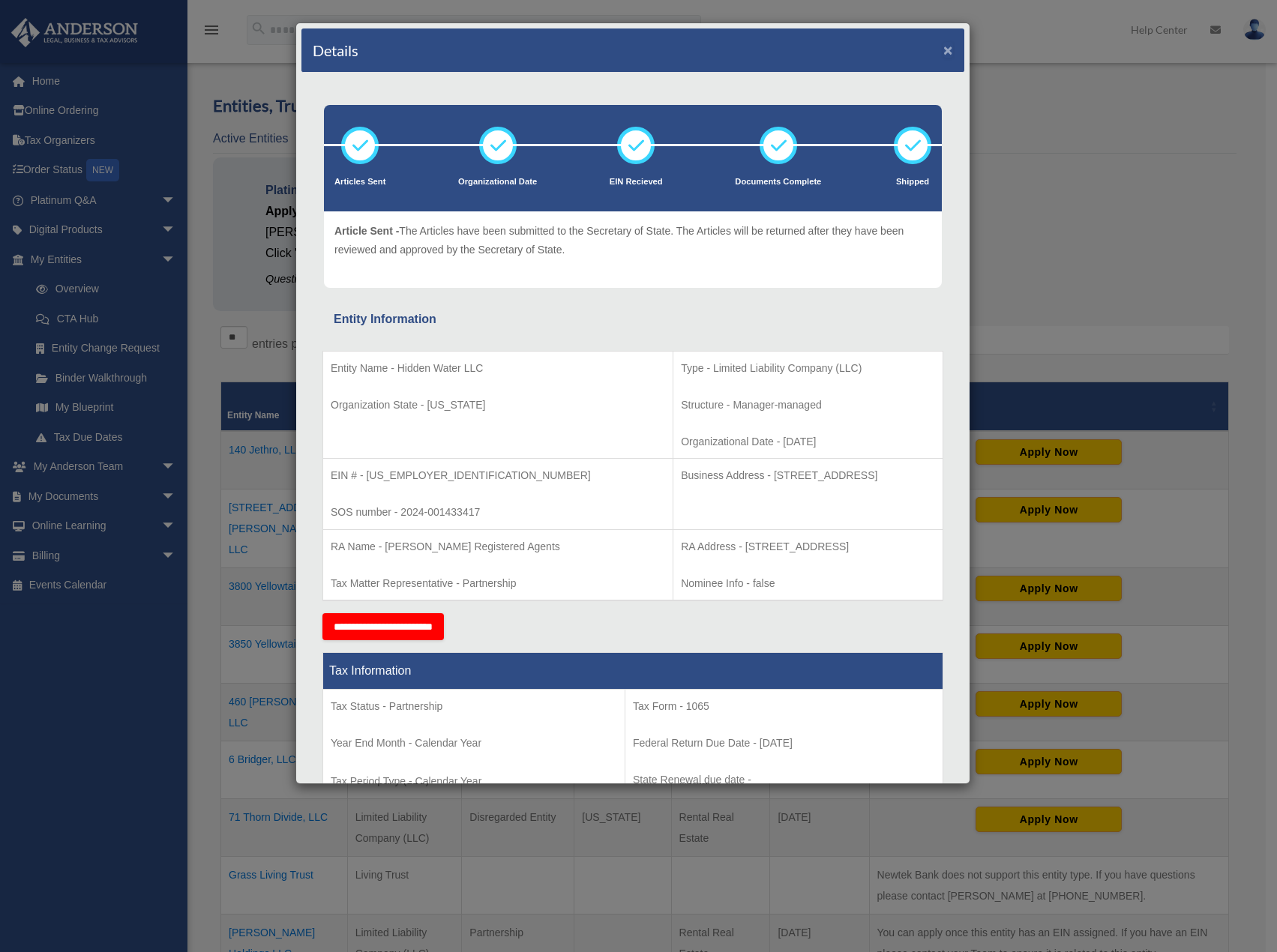
click at [943, 55] on button "×" at bounding box center [947, 50] width 10 height 16
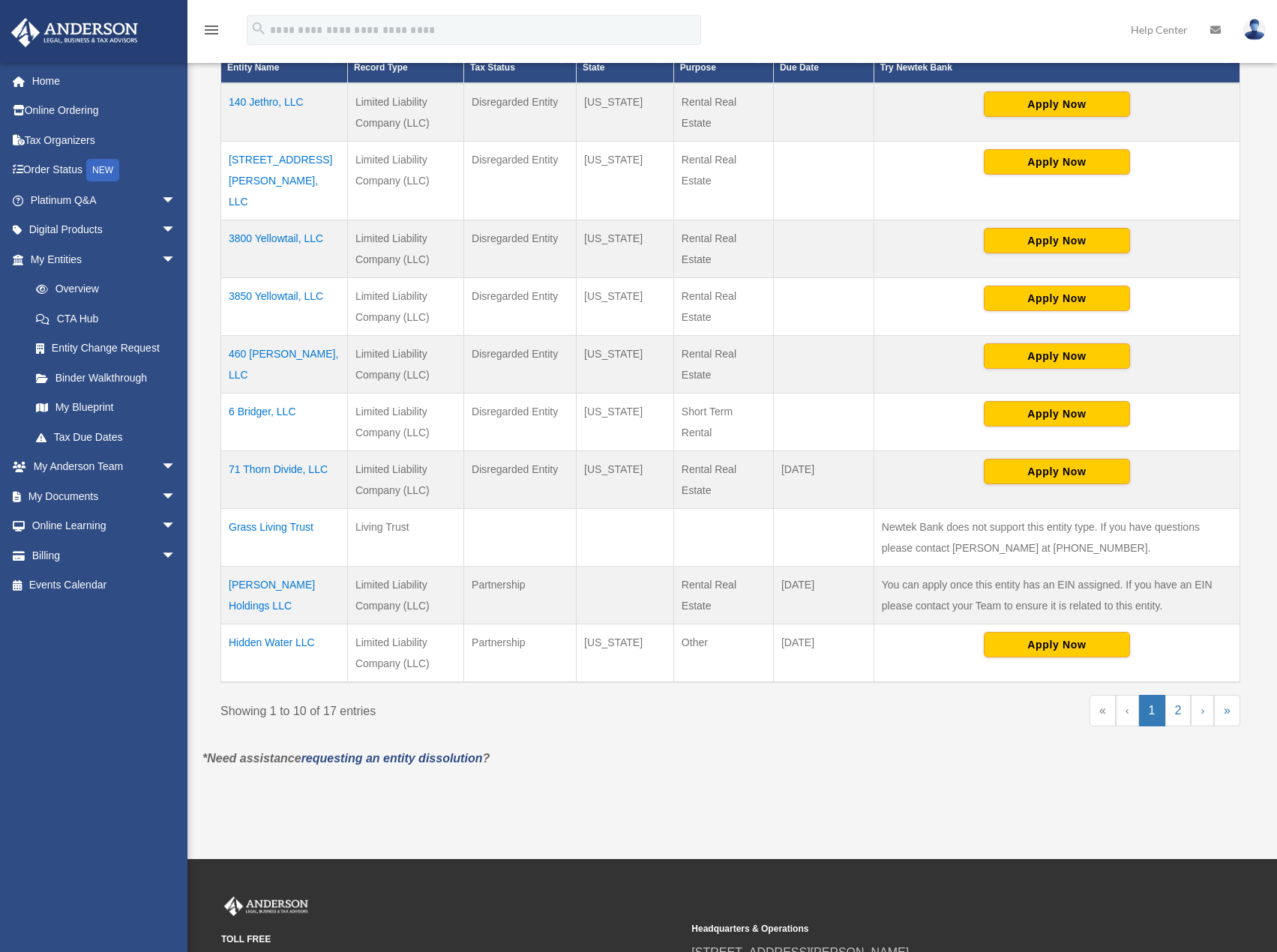
scroll to position [352, 0]
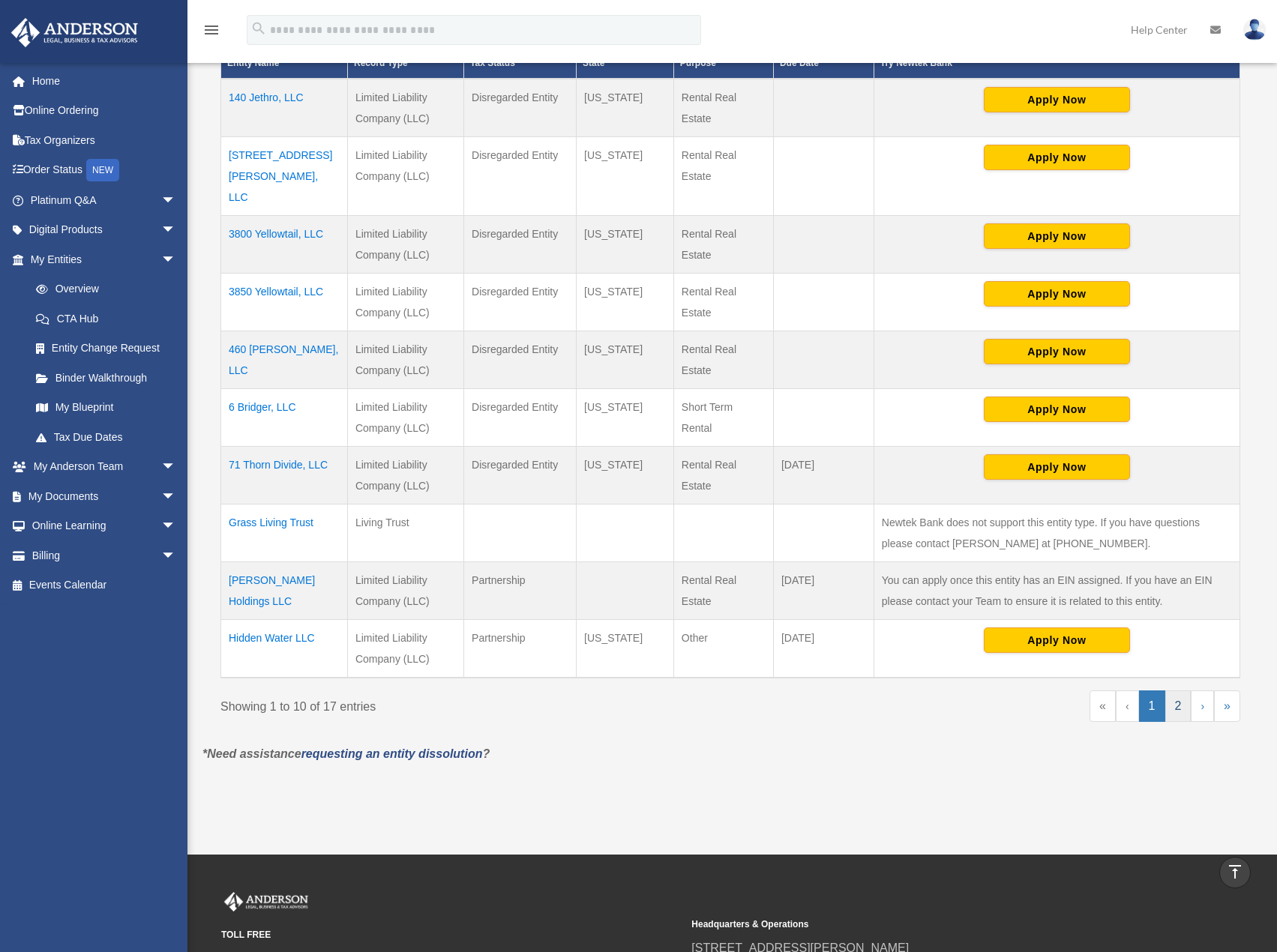
click at [1179, 690] on link "2" at bounding box center [1178, 706] width 26 height 32
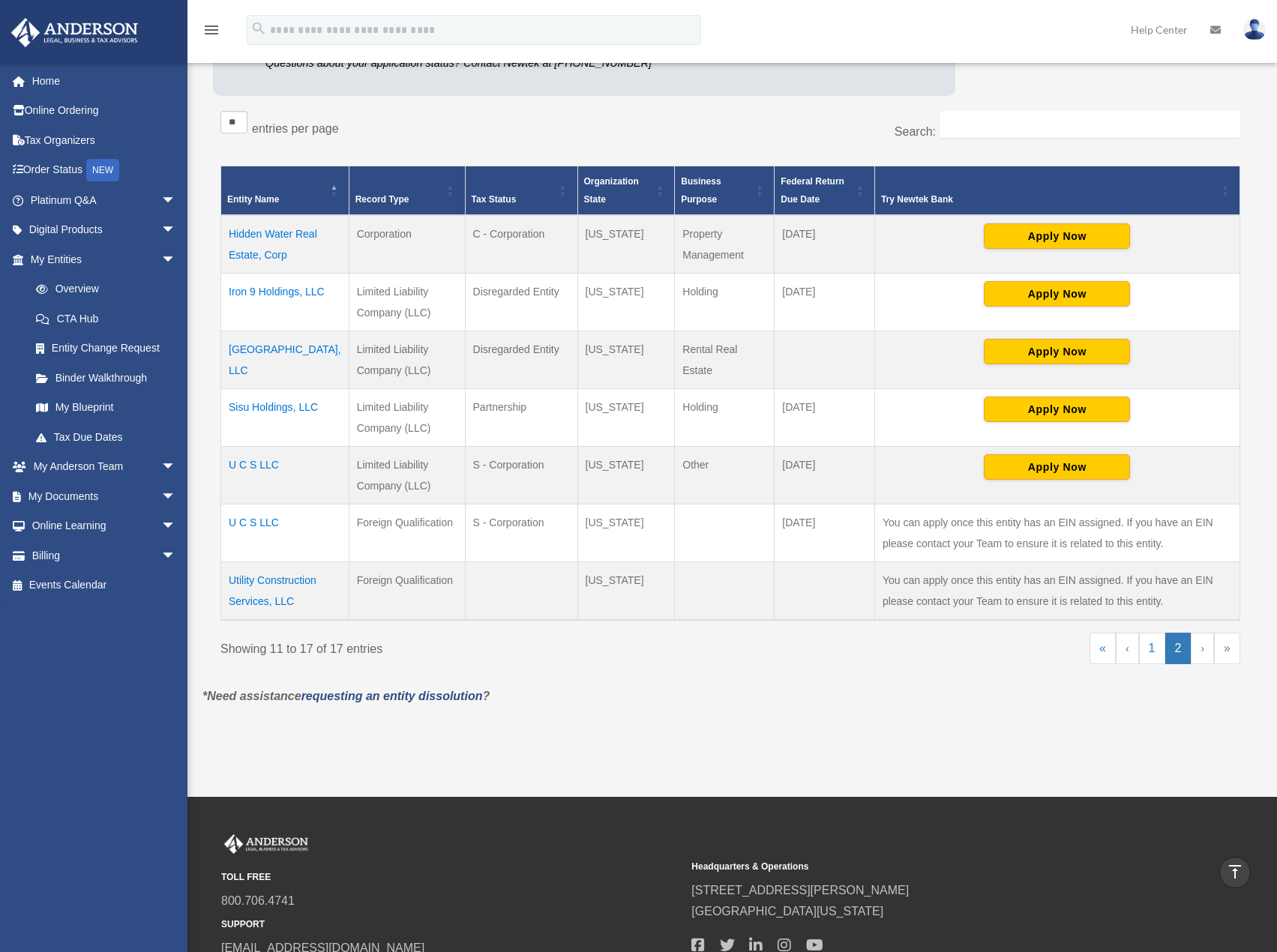
scroll to position [214, 0]
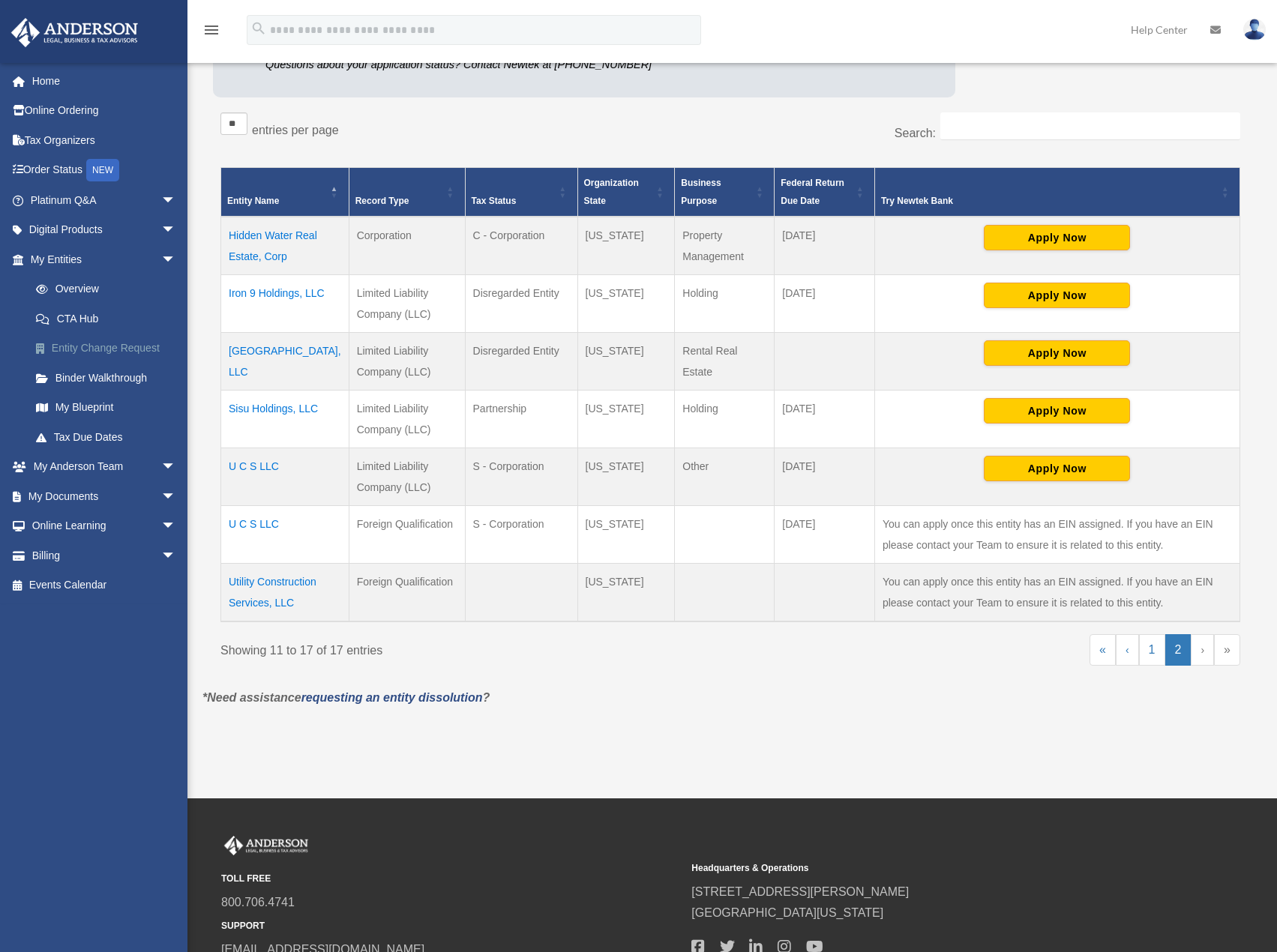
click at [125, 352] on link "Entity Change Request" at bounding box center [110, 348] width 178 height 30
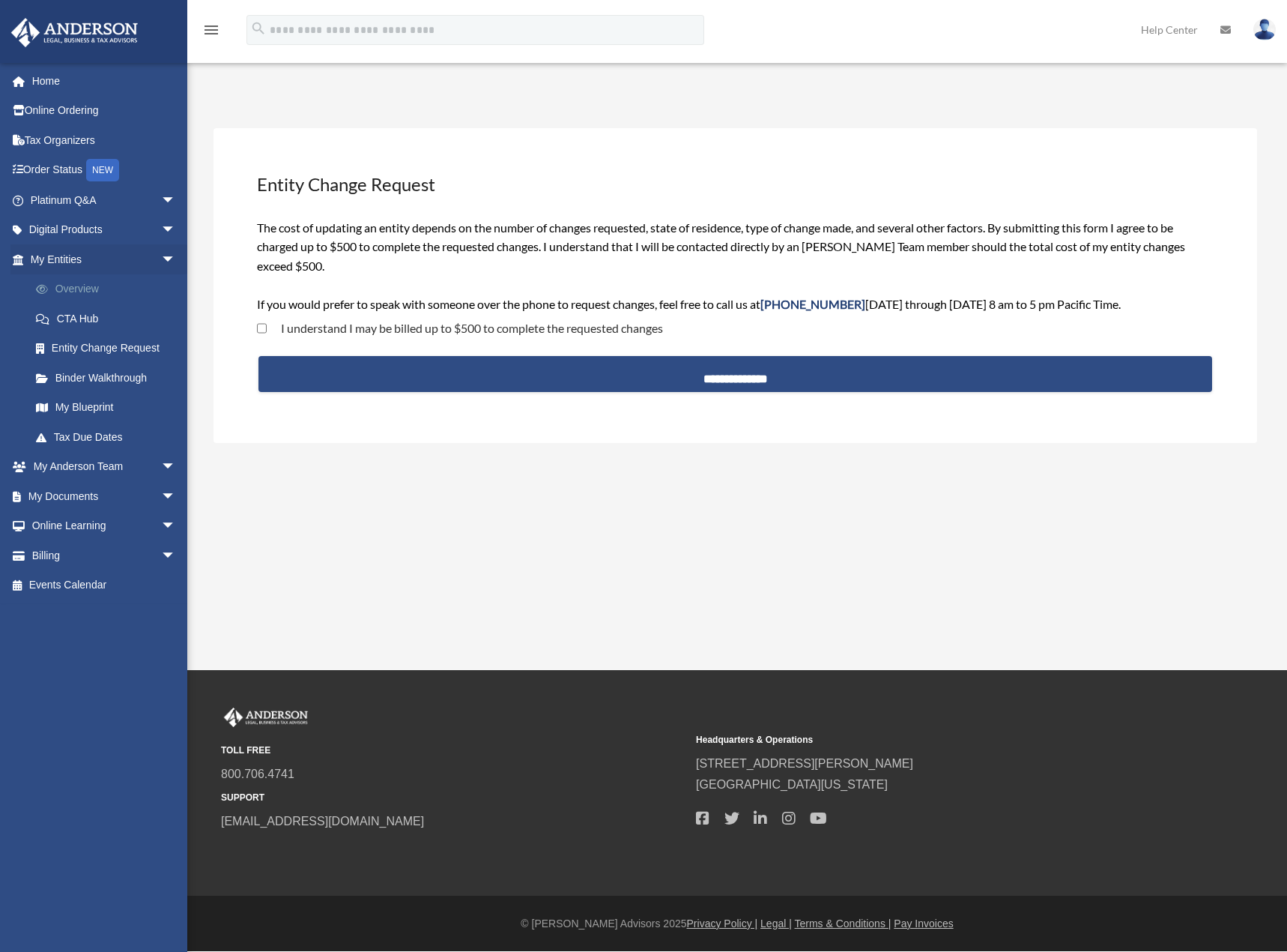
click at [105, 286] on link "Overview" at bounding box center [110, 289] width 178 height 30
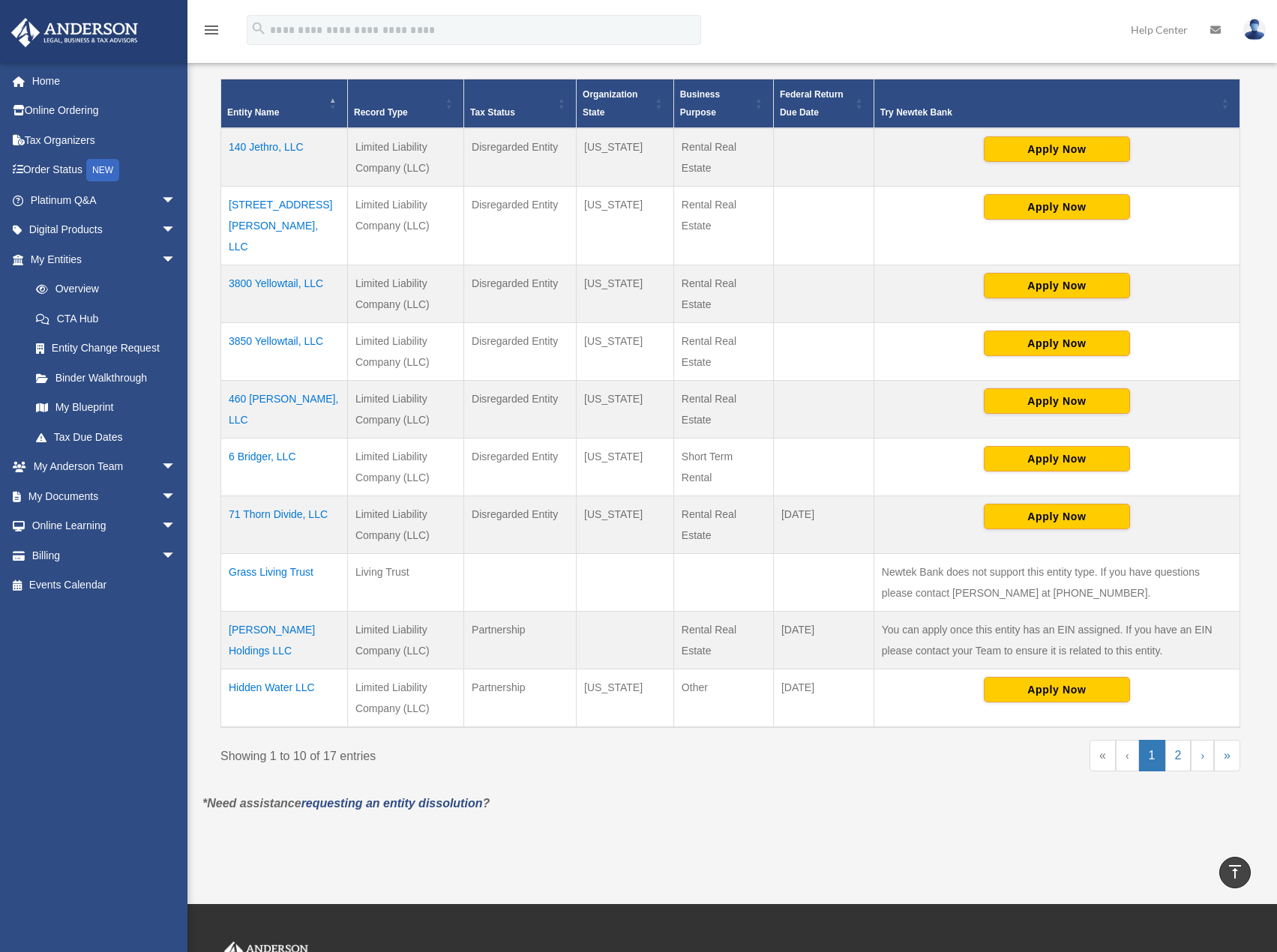
scroll to position [303, 0]
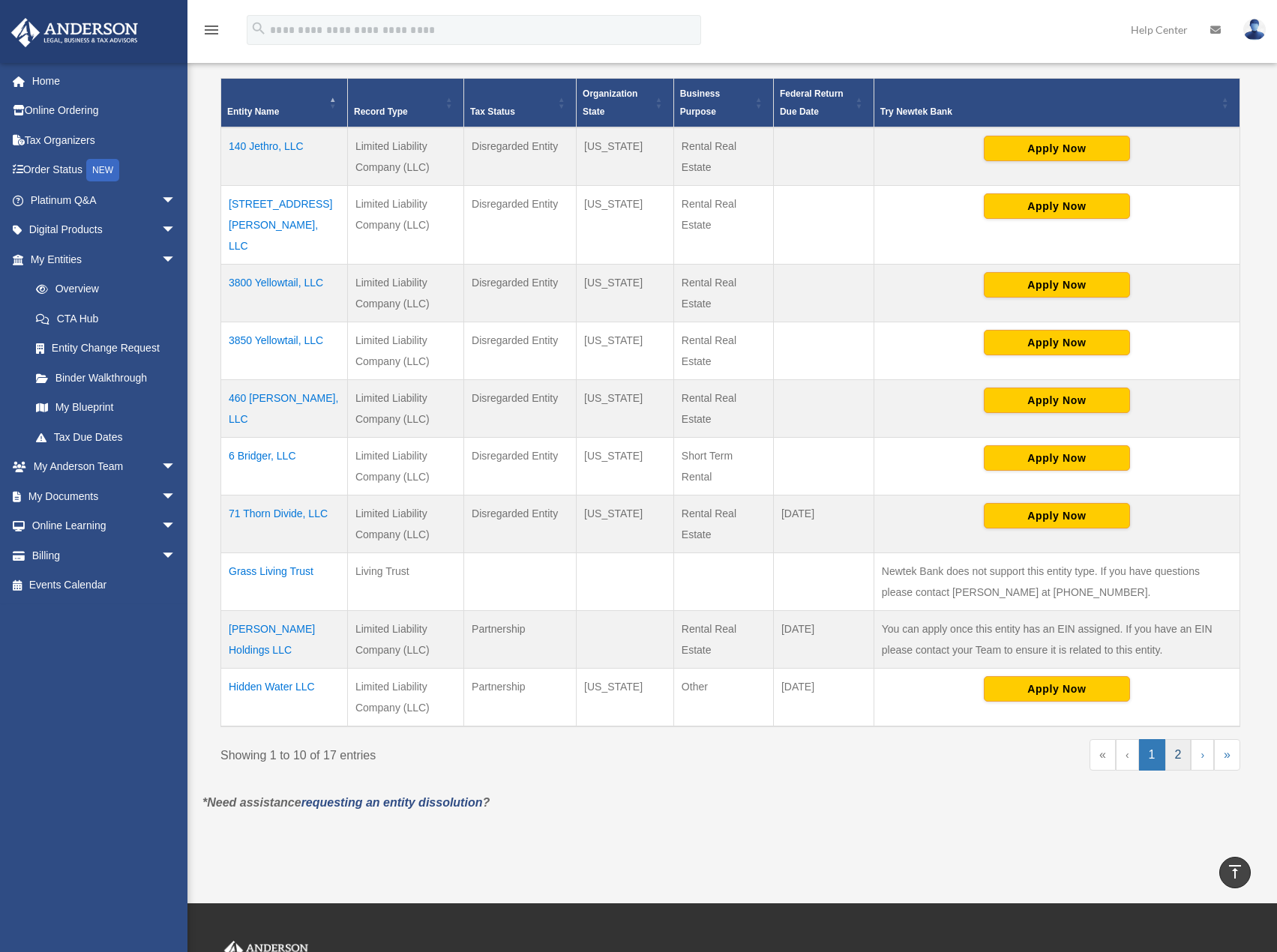
click at [1176, 739] on link "2" at bounding box center [1178, 755] width 26 height 32
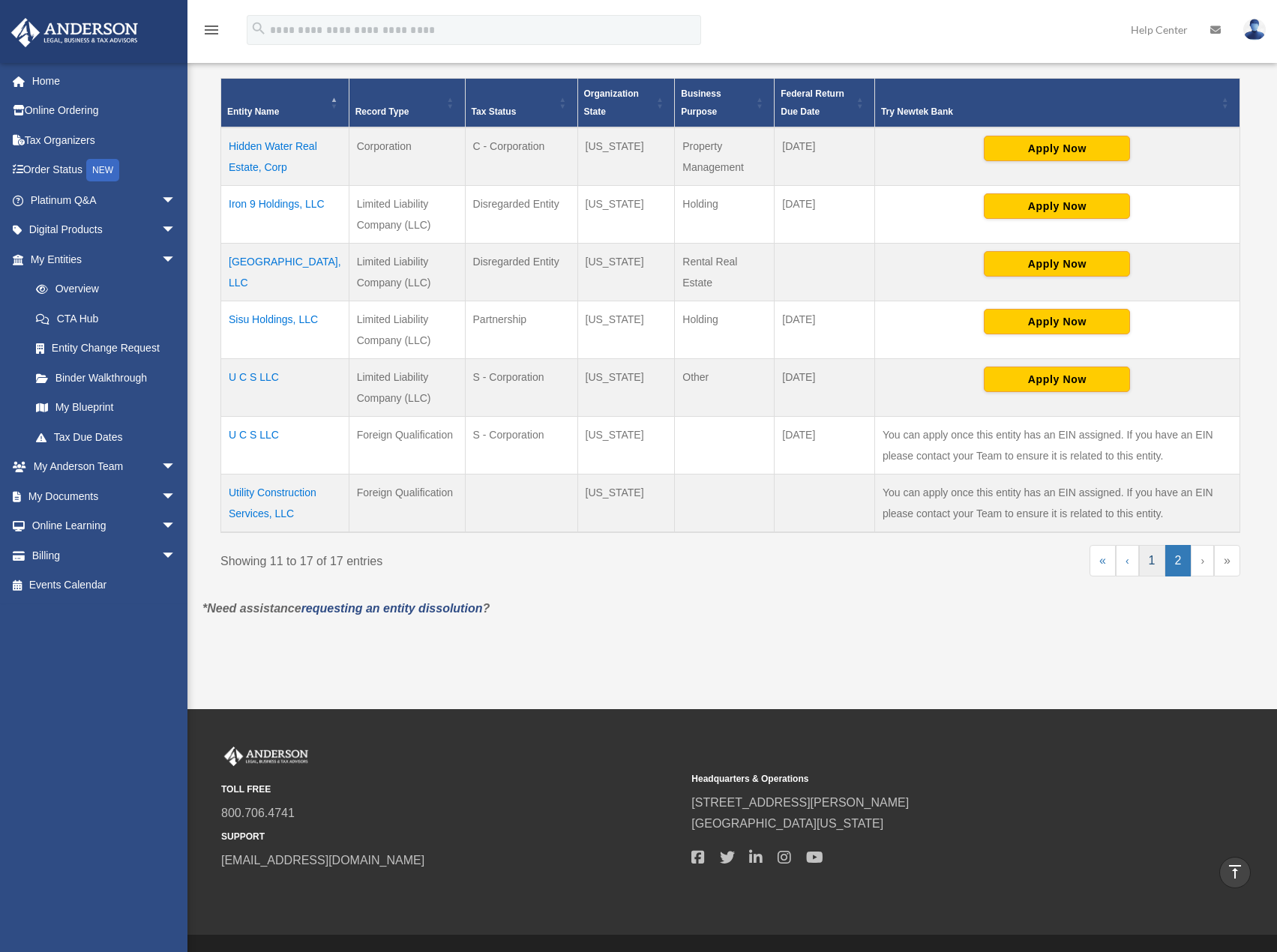
click at [1146, 564] on link "1" at bounding box center [1152, 561] width 26 height 32
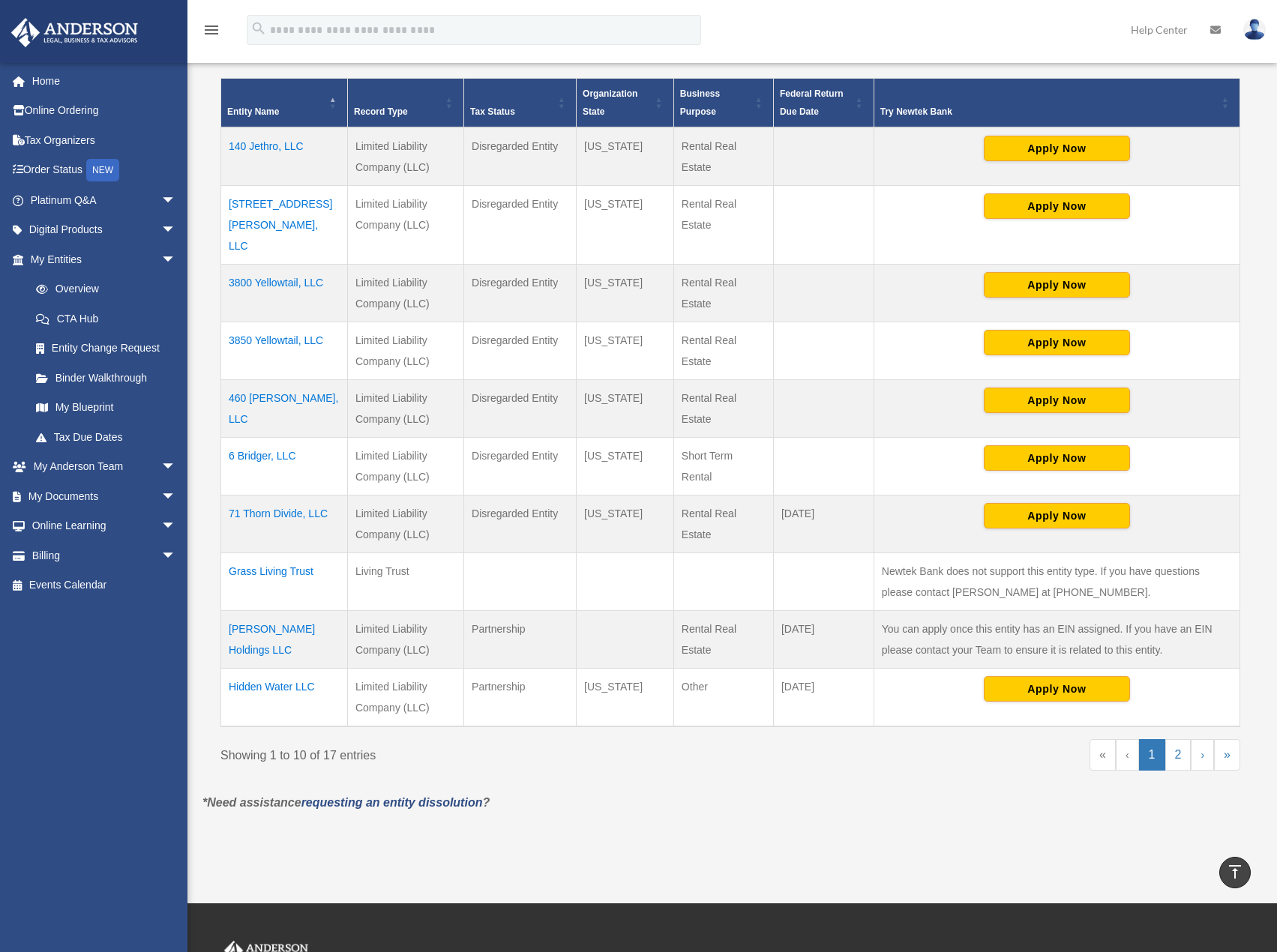
click at [648, 739] on div "Showing 1 to 10 of 17 entries" at bounding box center [470, 752] width 499 height 27
click at [76, 683] on div "[EMAIL_ADDRESS][DOMAIN_NAME] Sign Out [EMAIL_ADDRESS][DOMAIN_NAME] Home Online …" at bounding box center [99, 482] width 199 height 839
